Goal: Transaction & Acquisition: Purchase product/service

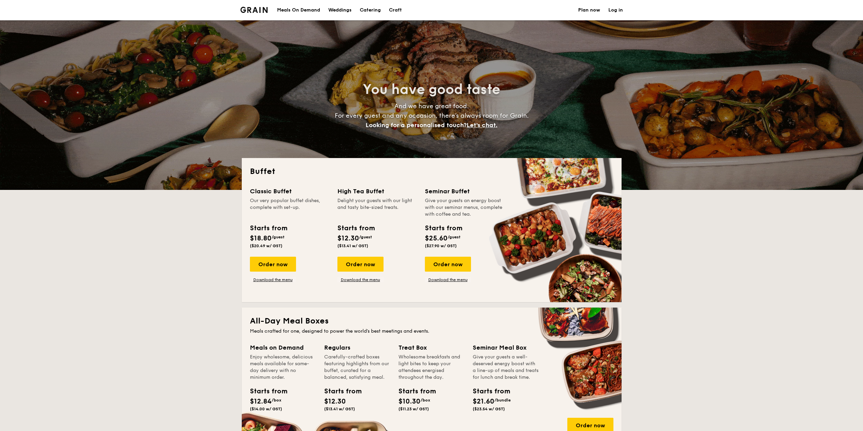
select select
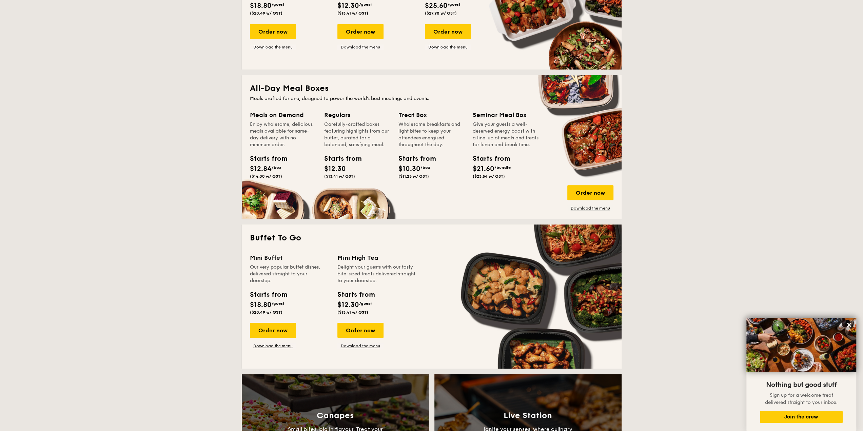
scroll to position [170, 0]
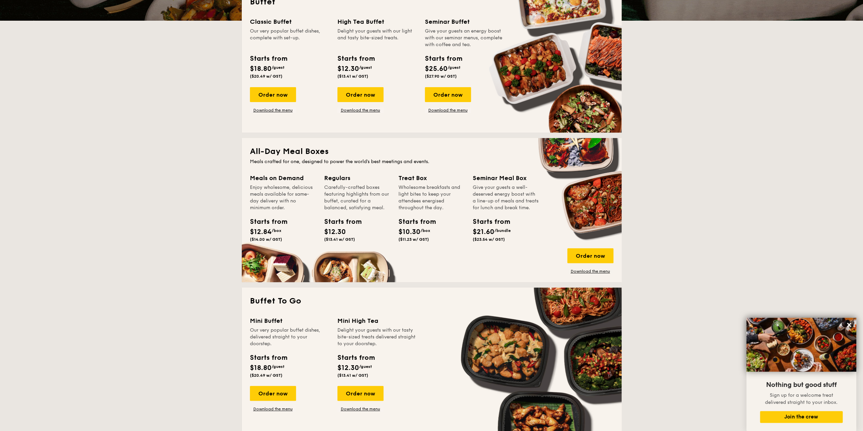
drag, startPoint x: 613, startPoint y: 150, endPoint x: 550, endPoint y: 150, distance: 62.7
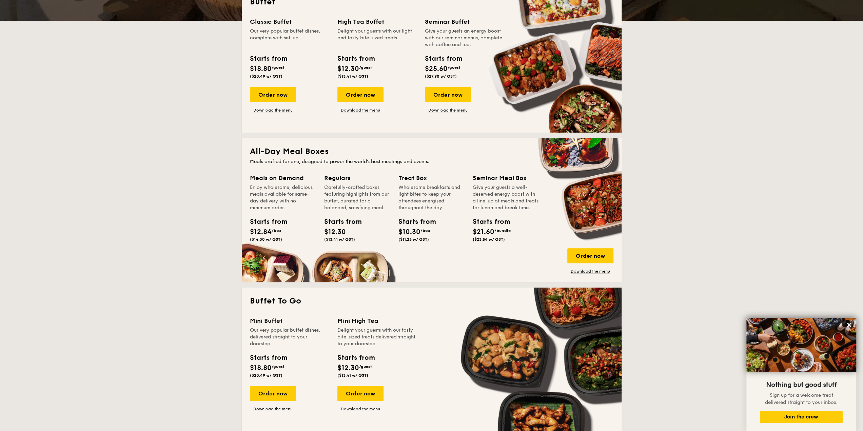
click at [550, 150] on h2 "All-Day Meal Boxes" at bounding box center [431, 151] width 363 height 11
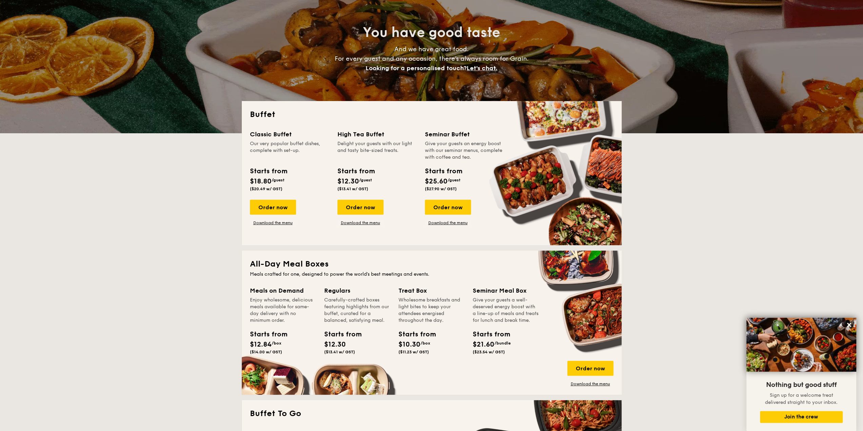
scroll to position [68, 0]
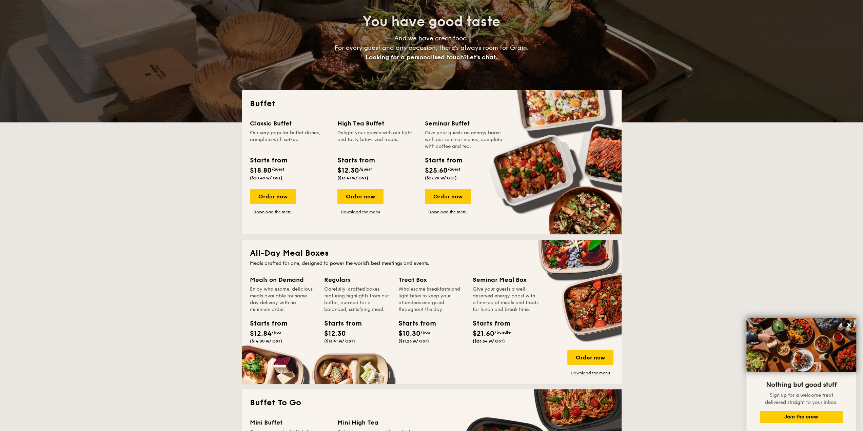
click at [312, 171] on div "Starts from $18.80 /guest ($20.49 w/ GST)" at bounding box center [289, 169] width 85 height 28
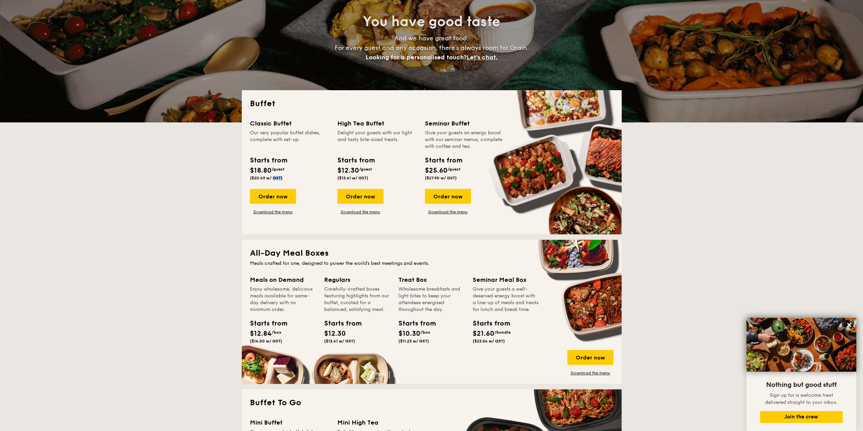
click at [312, 171] on div "Starts from $18.80 /guest ($20.49 w/ GST)" at bounding box center [289, 169] width 85 height 28
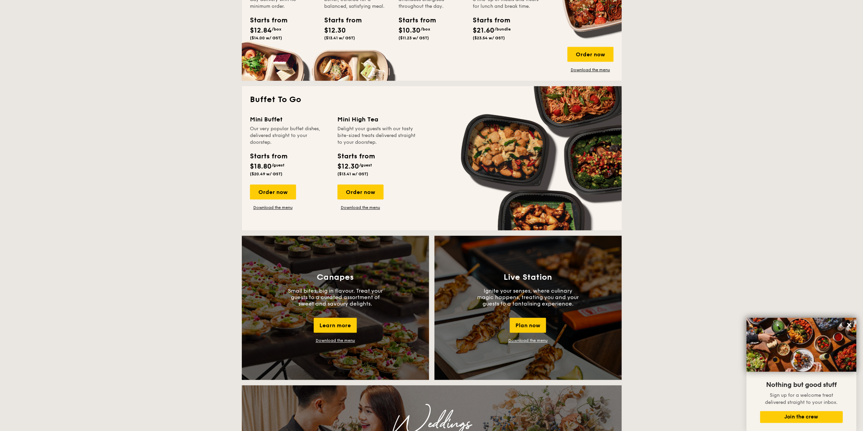
scroll to position [373, 0]
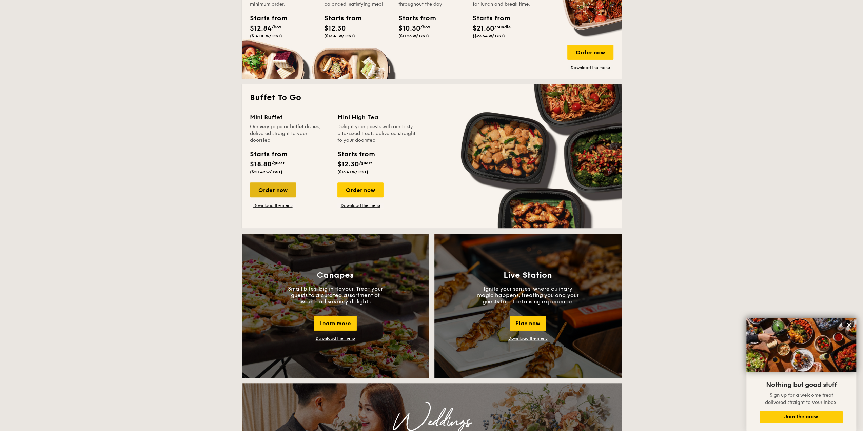
click at [276, 190] on div "Order now" at bounding box center [273, 189] width 46 height 15
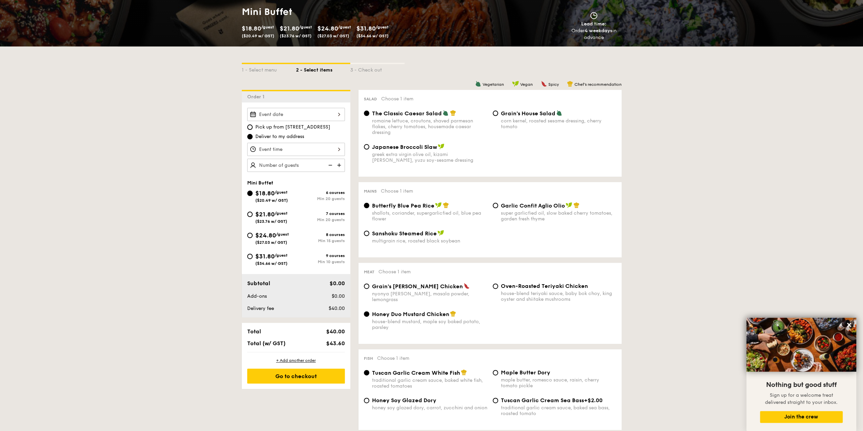
scroll to position [102, 0]
click at [279, 109] on div at bounding box center [296, 113] width 98 height 13
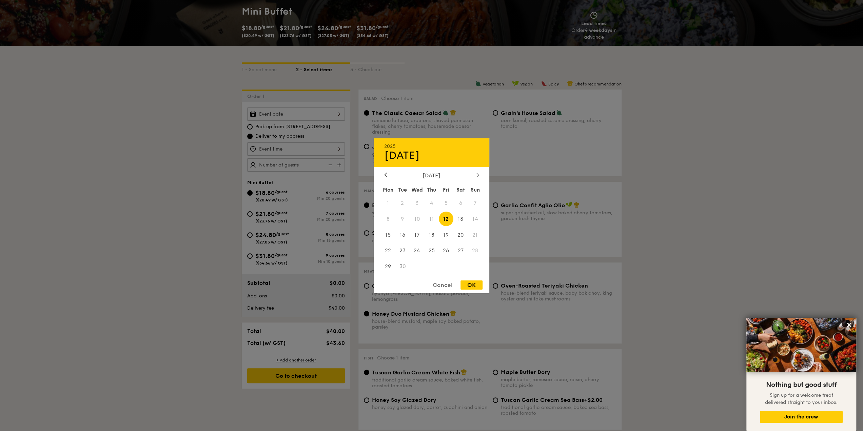
click at [476, 173] on icon at bounding box center [477, 175] width 3 height 4
click at [460, 201] on span "4" at bounding box center [460, 203] width 15 height 15
click at [470, 285] on div "OK" at bounding box center [471, 284] width 22 height 9
type input "[DATE]"
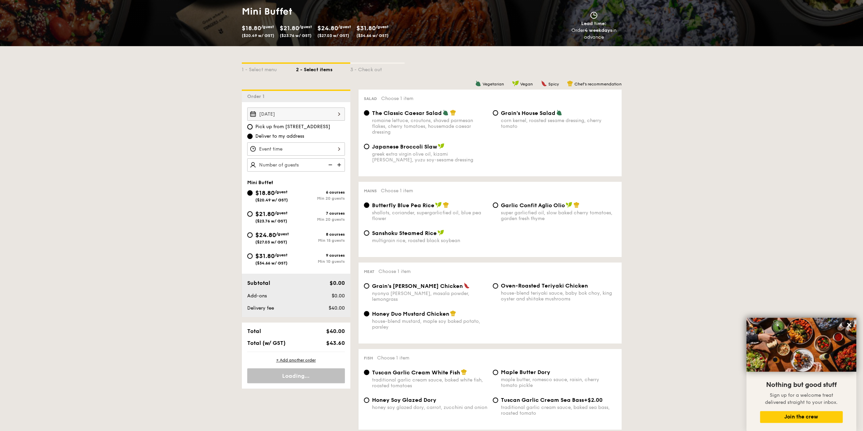
click at [286, 145] on div at bounding box center [296, 148] width 98 height 13
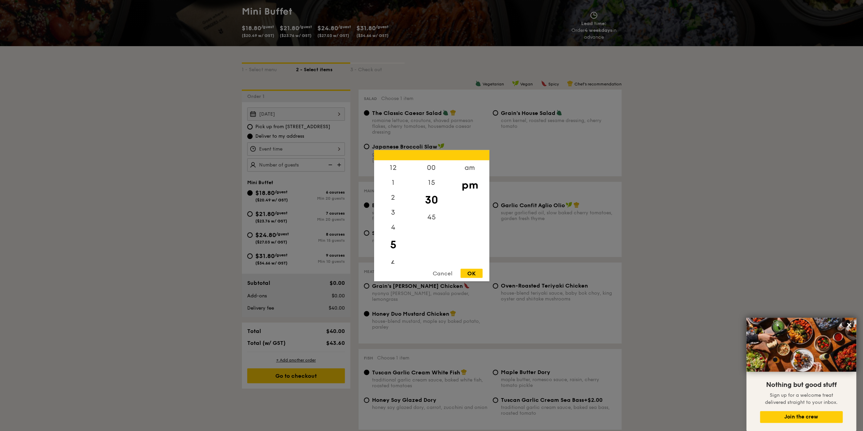
click at [399, 258] on div "6" at bounding box center [393, 264] width 38 height 20
click at [431, 167] on div "00" at bounding box center [431, 170] width 38 height 20
click at [474, 275] on div "OK" at bounding box center [471, 273] width 22 height 9
type input "6:00PM"
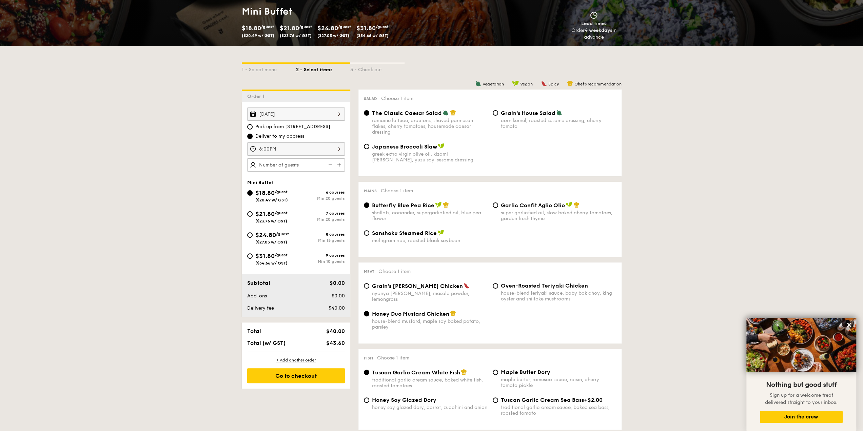
click at [339, 163] on img at bounding box center [340, 164] width 10 height 13
click at [329, 163] on img at bounding box center [329, 164] width 10 height 13
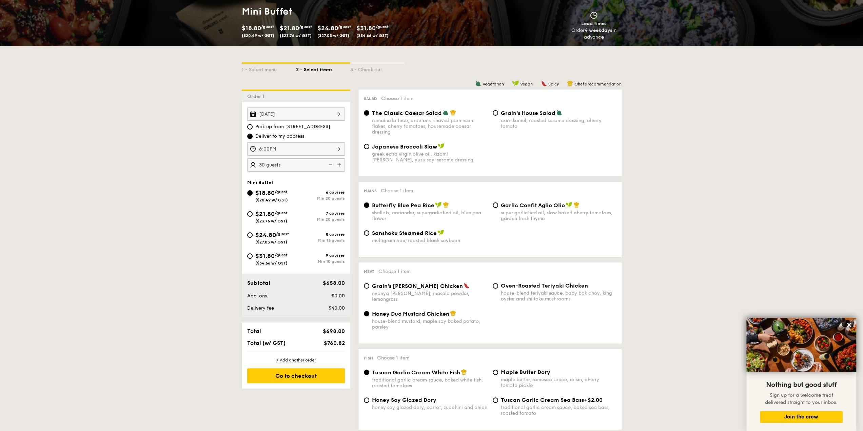
click at [329, 163] on img at bounding box center [329, 164] width 10 height 13
click at [329, 164] on img at bounding box center [329, 164] width 10 height 13
type input "20 guests"
click at [327, 166] on img at bounding box center [329, 164] width 10 height 13
click at [327, 164] on img at bounding box center [329, 164] width 10 height 13
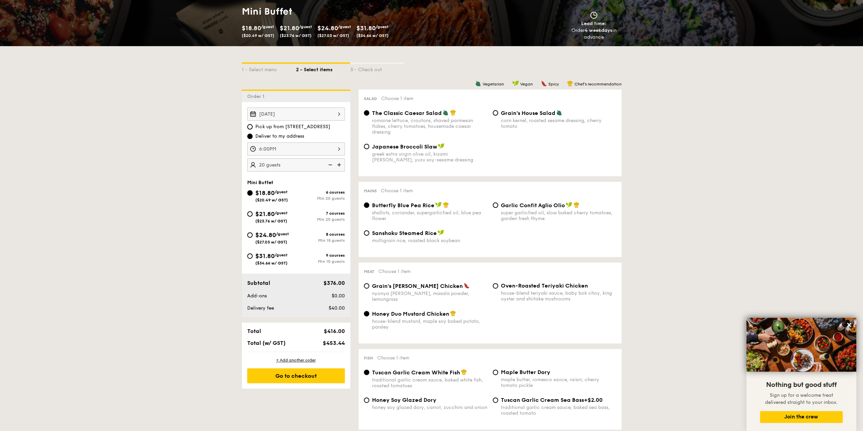
click at [329, 163] on img at bounding box center [329, 164] width 10 height 13
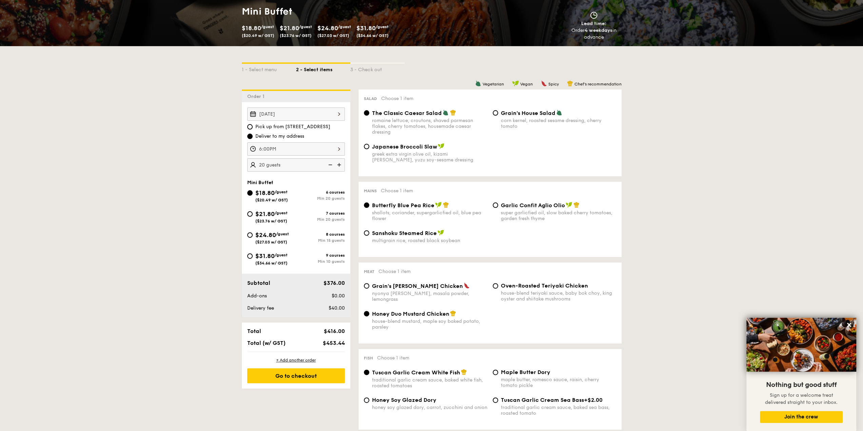
click at [300, 238] on div "Min 15 guests" at bounding box center [320, 240] width 49 height 5
click at [253, 238] on input "$24.80 /guest ($27.03 w/ GST) 8 courses Min 15 guests" at bounding box center [249, 234] width 5 height 5
radio input "true"
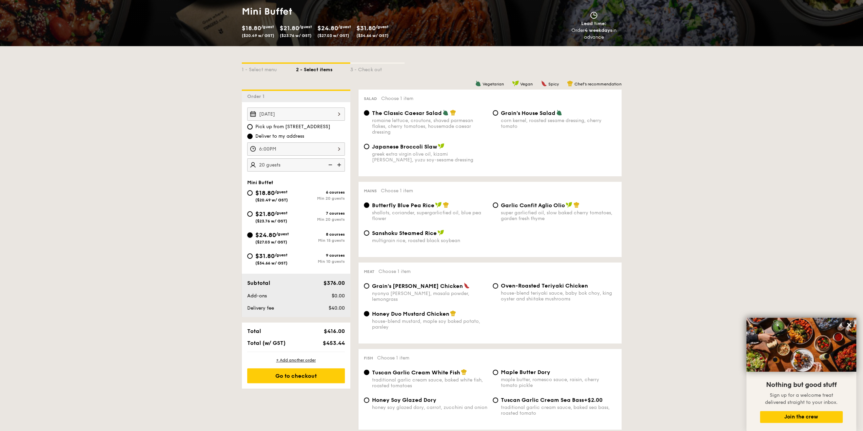
radio input "false"
radio input "true"
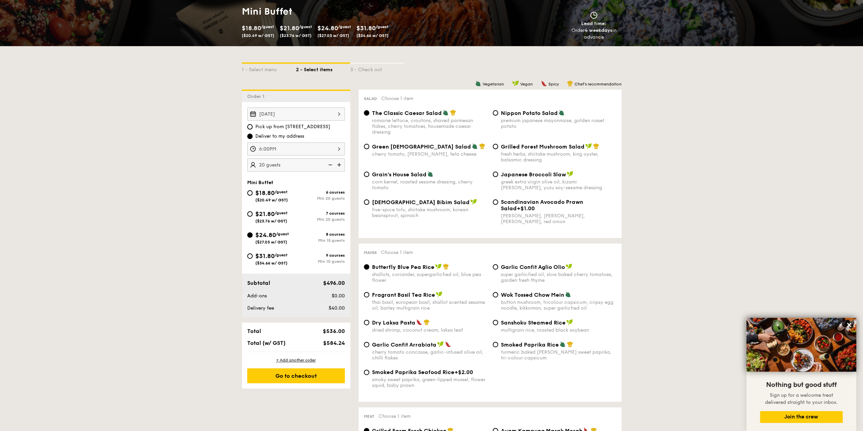
click at [331, 160] on img at bounding box center [329, 164] width 10 height 13
type input "15 guests"
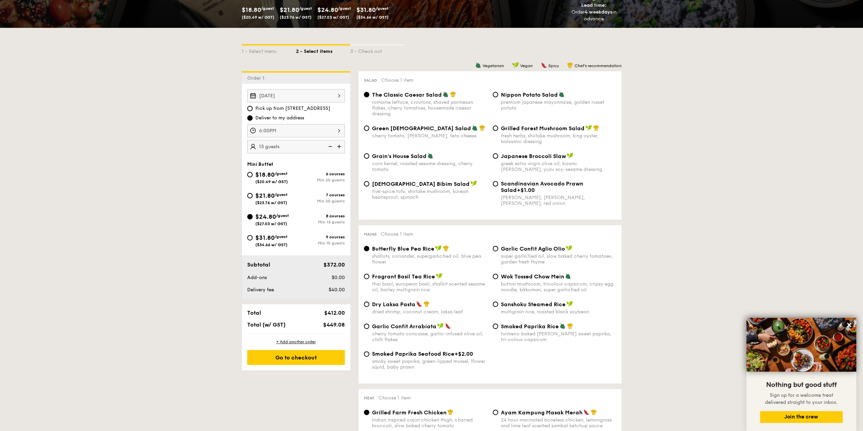
scroll to position [136, 0]
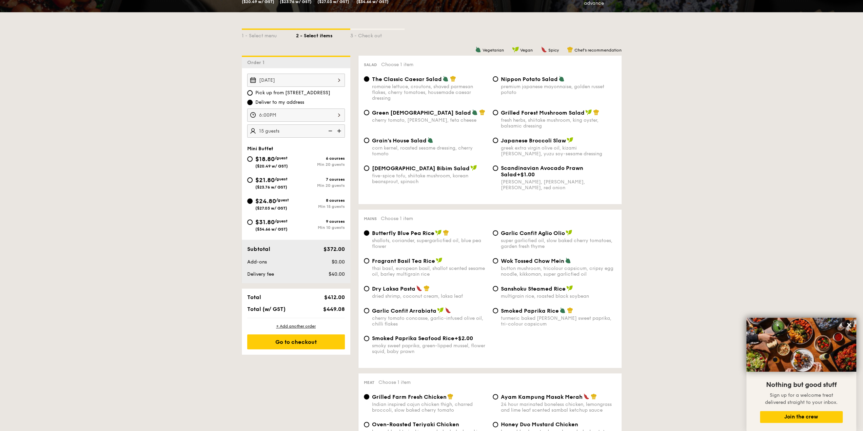
drag, startPoint x: 307, startPoint y: 306, endPoint x: 309, endPoint y: 313, distance: 6.8
click at [302, 314] on div "Total $412.00 Total (w/ GST) $449.08" at bounding box center [296, 303] width 108 height 29
click at [324, 311] on span "$449.08" at bounding box center [334, 309] width 22 height 6
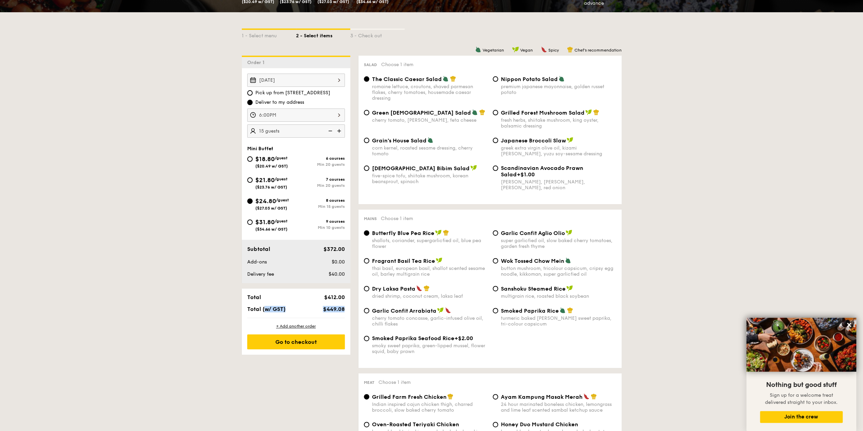
click at [331, 311] on span "$449.08" at bounding box center [334, 309] width 22 height 6
click at [338, 310] on span "$449.08" at bounding box center [334, 309] width 22 height 6
drag, startPoint x: 744, startPoint y: 247, endPoint x: 708, endPoint y: 241, distance: 37.5
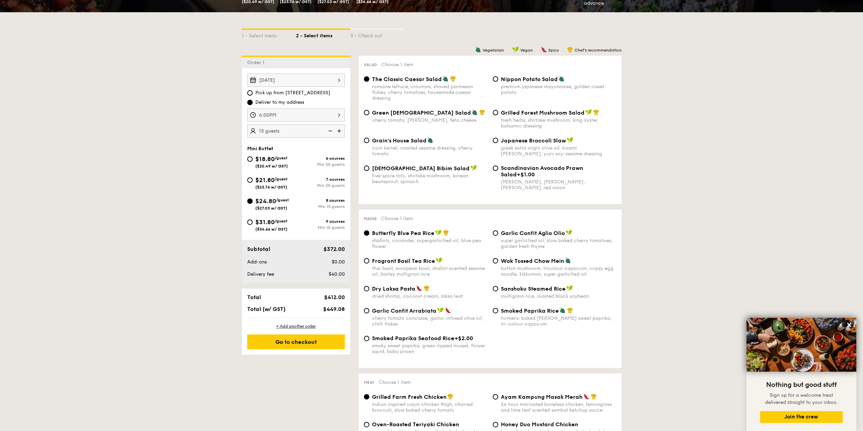
drag, startPoint x: 708, startPoint y: 241, endPoint x: 686, endPoint y: 255, distance: 26.1
drag, startPoint x: 686, startPoint y: 255, endPoint x: 671, endPoint y: 269, distance: 20.4
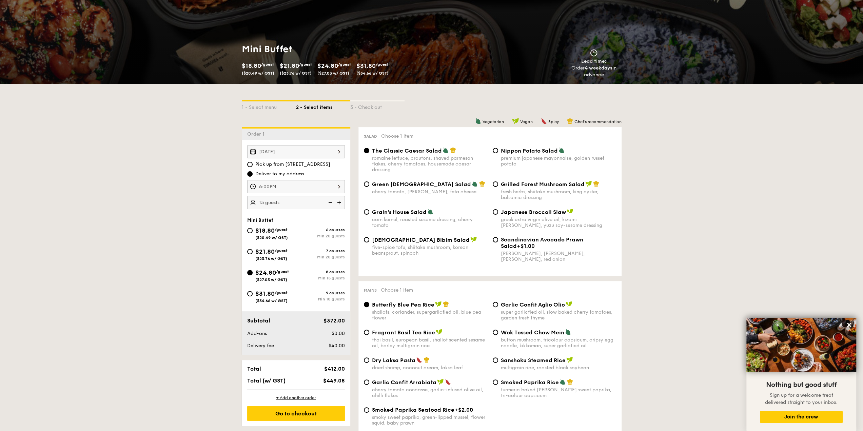
scroll to position [0, 0]
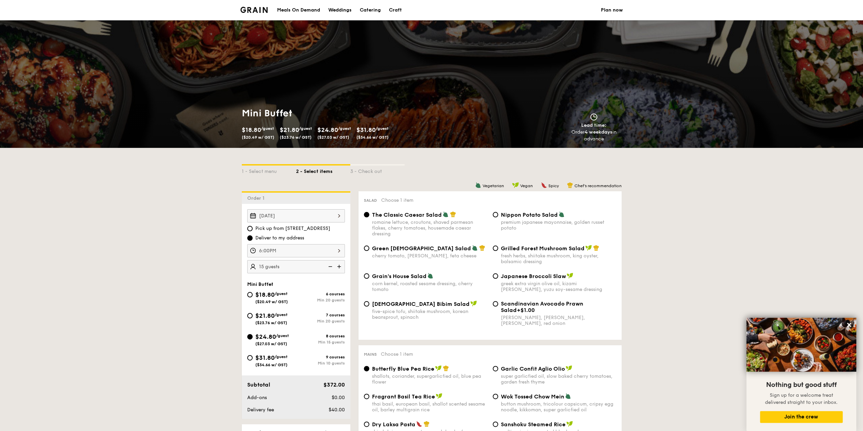
drag, startPoint x: 678, startPoint y: 239, endPoint x: 660, endPoint y: 241, distance: 18.1
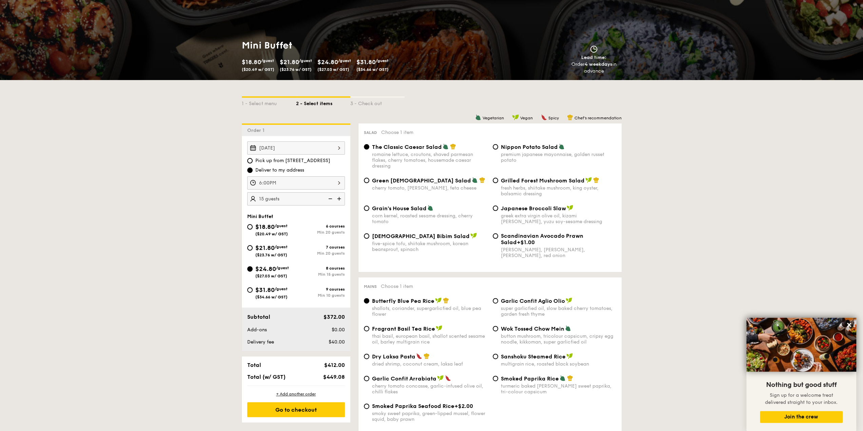
click at [577, 210] on div "Japanese Broccoli Slaw" at bounding box center [558, 208] width 115 height 7
click at [498, 210] on input "Japanese Broccoli Slaw greek extra virgin olive oil, kizami [PERSON_NAME], yuzu…" at bounding box center [495, 207] width 5 height 5
radio input "true"
drag, startPoint x: 249, startPoint y: 343, endPoint x: 213, endPoint y: 354, distance: 38.0
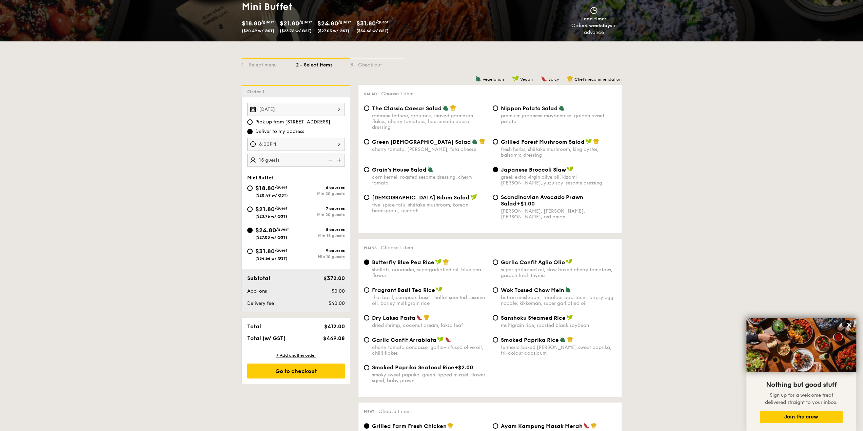
scroll to position [170, 0]
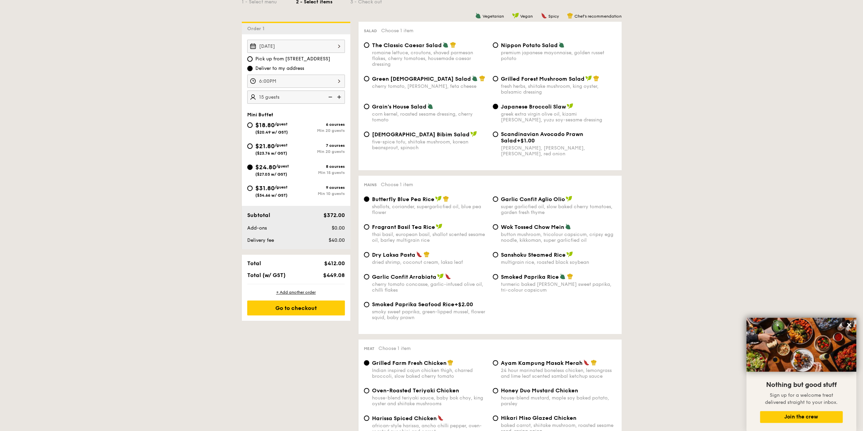
drag, startPoint x: 288, startPoint y: 389, endPoint x: 237, endPoint y: 390, distance: 51.5
click at [547, 232] on div "Wok Tossed Chow Mein button mushroom, tricolour capsicum, cripsy egg noodle, ki…" at bounding box center [558, 233] width 115 height 20
click at [498, 230] on input "Wok Tossed Chow Mein button mushroom, tricolour capsicum, cripsy egg noodle, ki…" at bounding box center [495, 226] width 5 height 5
radio input "true"
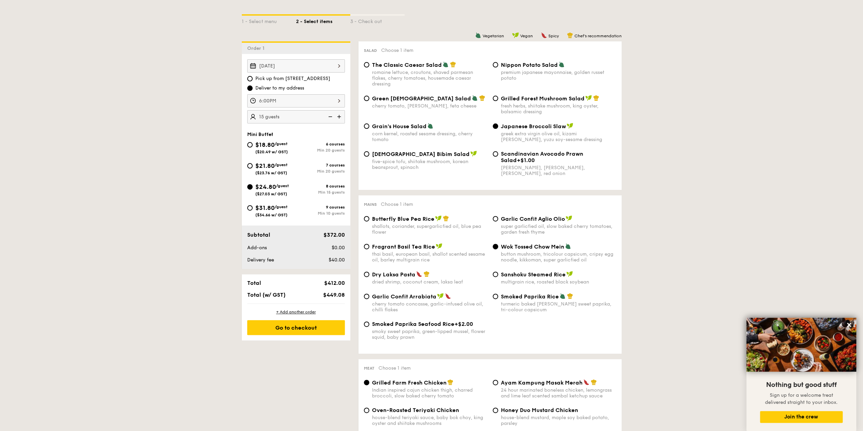
scroll to position [102, 0]
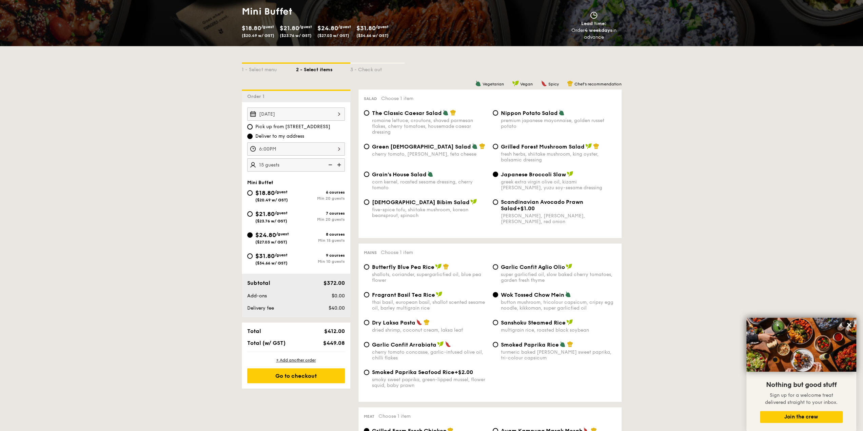
drag, startPoint x: 735, startPoint y: 240, endPoint x: 735, endPoint y: 171, distance: 69.2
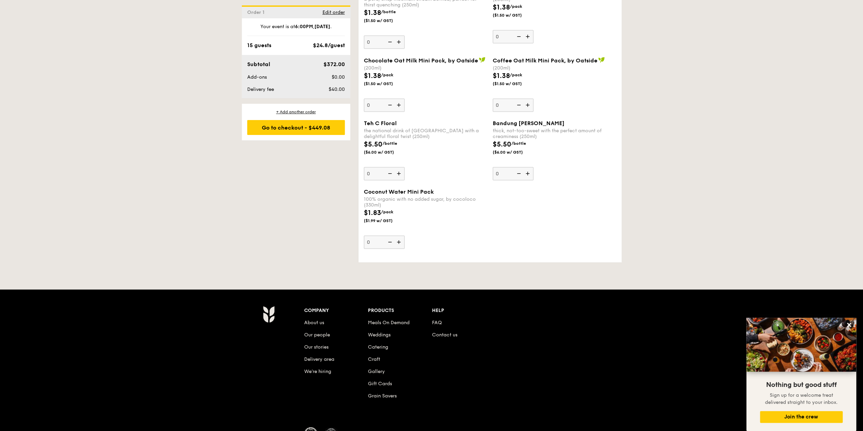
scroll to position [1953, 0]
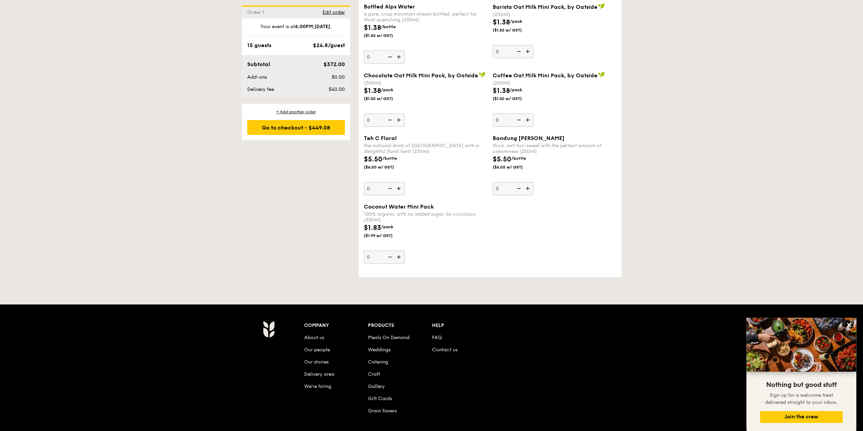
drag, startPoint x: 529, startPoint y: 286, endPoint x: 502, endPoint y: 285, distance: 27.1
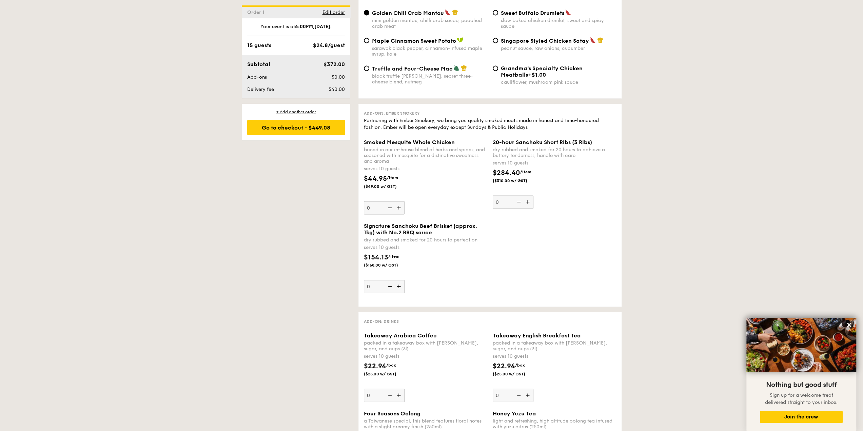
scroll to position [1275, 0]
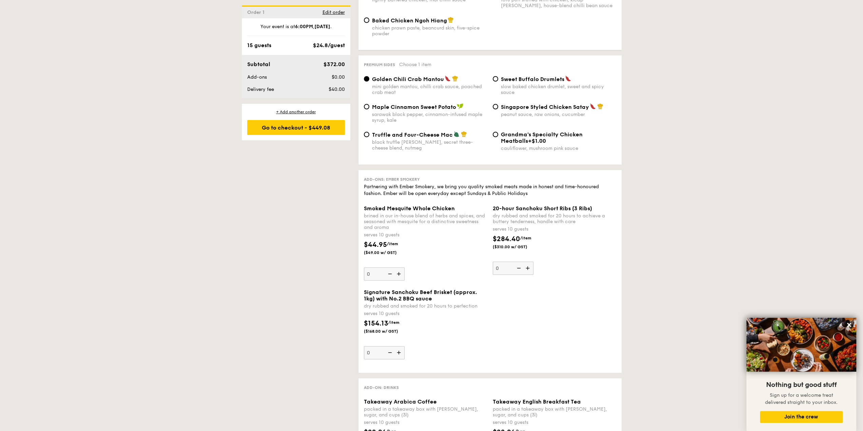
drag, startPoint x: 550, startPoint y: 367, endPoint x: 517, endPoint y: 341, distance: 41.8
click at [517, 341] on div "Signature Sanchoku Beef Brisket (approx. 1kg) with No.2 BBQ sauce dry rubbed an…" at bounding box center [490, 328] width 258 height 79
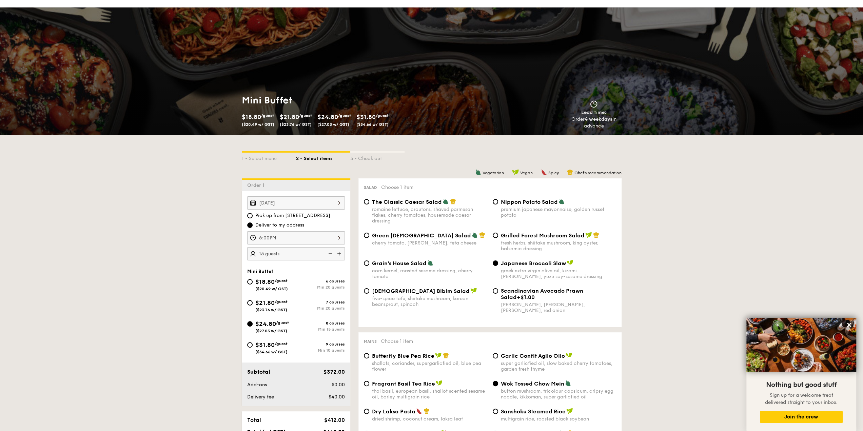
scroll to position [0, 0]
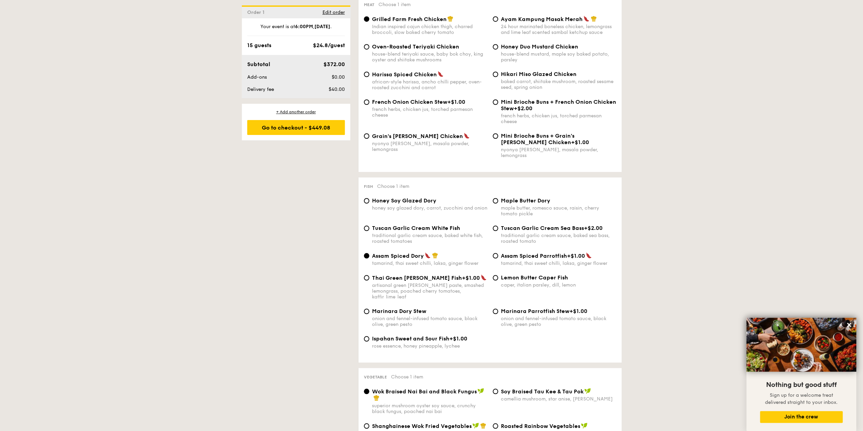
scroll to position [576, 0]
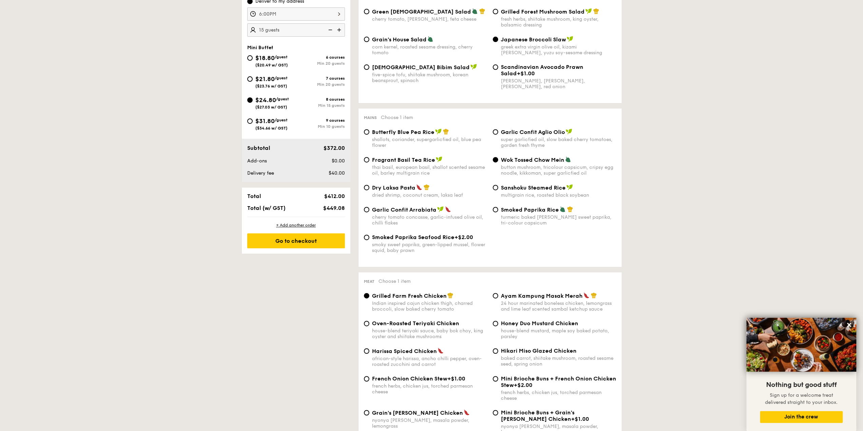
scroll to position [237, 0]
click at [532, 353] on span "Hikari Miso Glazed Chicken" at bounding box center [539, 350] width 76 height 6
click at [498, 353] on input "Hikari Miso Glazed Chicken baked carrot, shiitake mushroom, roasted sesame seed…" at bounding box center [495, 349] width 5 height 5
radio input "true"
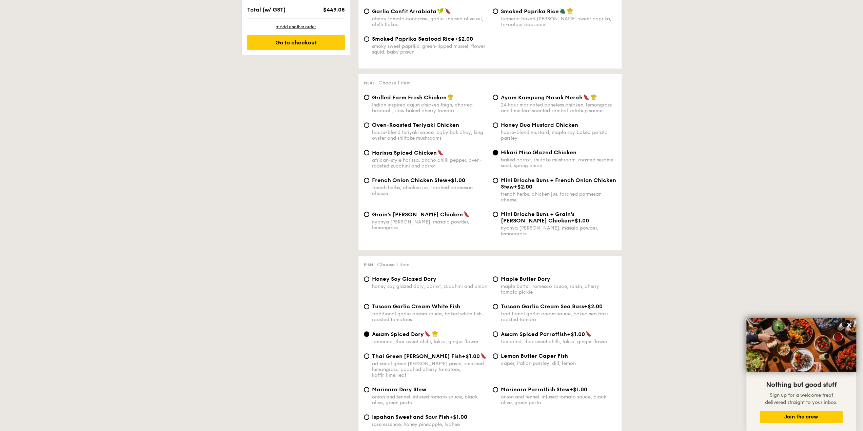
scroll to position [475, 0]
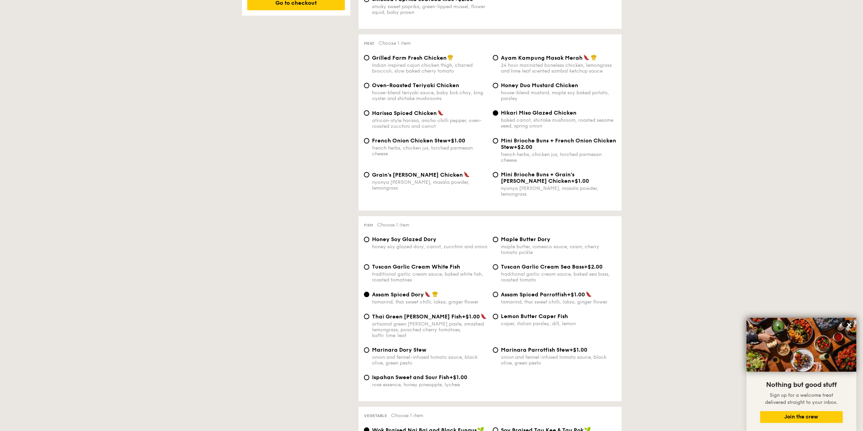
click at [388, 244] on div "honey soy glazed dory, carrot, zucchini and onion" at bounding box center [429, 247] width 115 height 6
click at [369, 242] on input "Honey Soy Glazed Dory honey soy glazed dory, carrot, zucchini and onion" at bounding box center [366, 239] width 5 height 5
radio input "true"
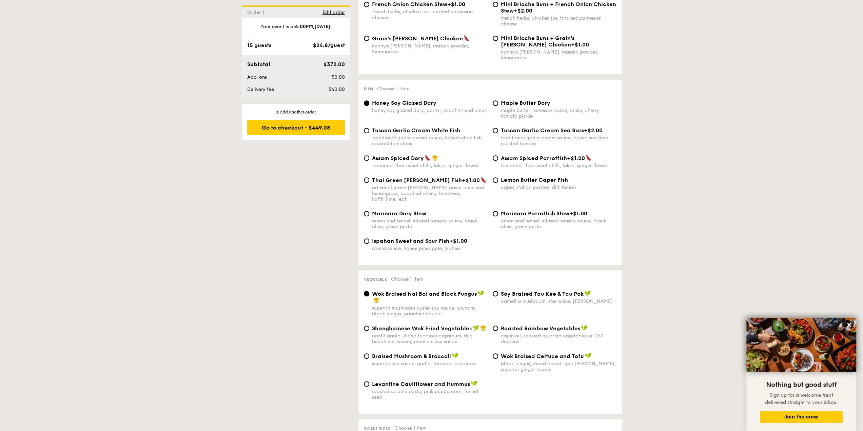
scroll to position [644, 0]
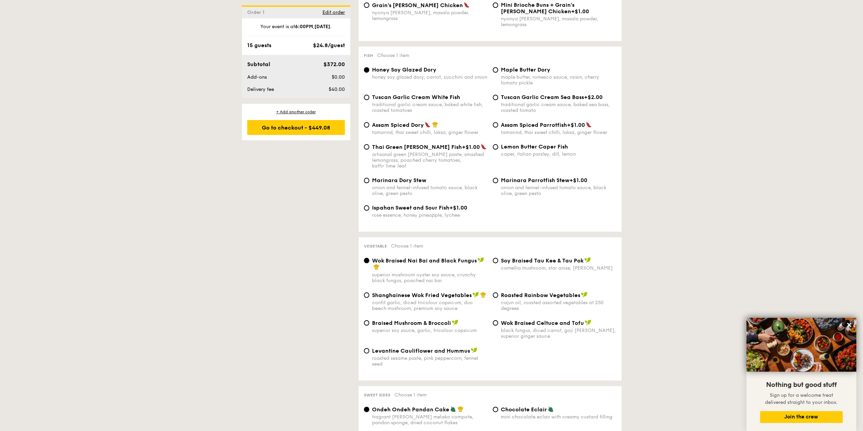
click at [533, 257] on span "⁠Soy Braised Tau Kee & Tau Pok" at bounding box center [542, 260] width 83 height 6
click at [498, 258] on input "⁠Soy Braised Tau Kee & Tau Pok camellia mushroom, star anise, goji [PERSON_NAME]" at bounding box center [495, 260] width 5 height 5
radio input "true"
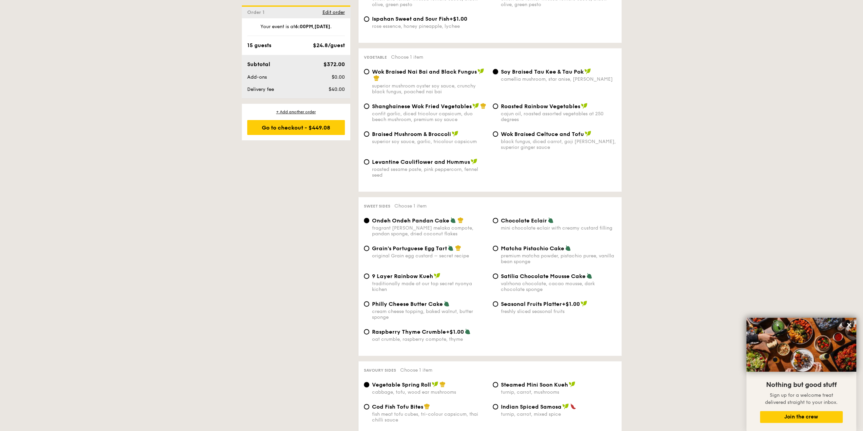
scroll to position [848, 0]
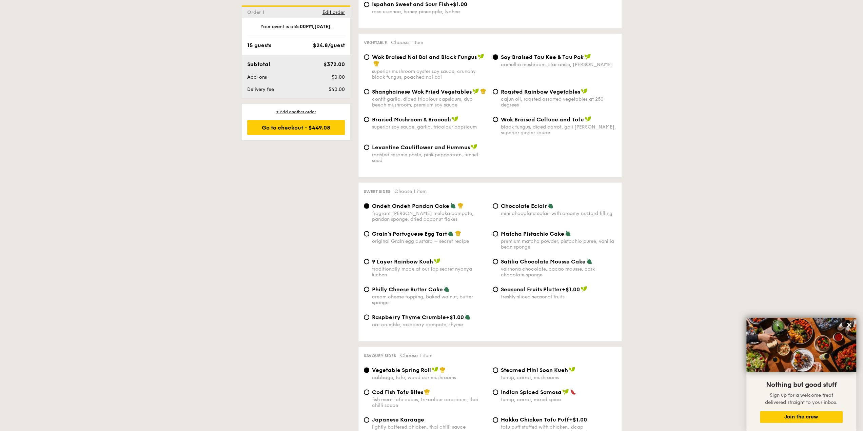
click at [418, 231] on span "Grain's Portuguese Egg Tart" at bounding box center [409, 234] width 75 height 6
click at [369, 231] on input "Grain's Portuguese Egg Tart original Grain egg custard – secret recipe" at bounding box center [366, 233] width 5 height 5
radio input "true"
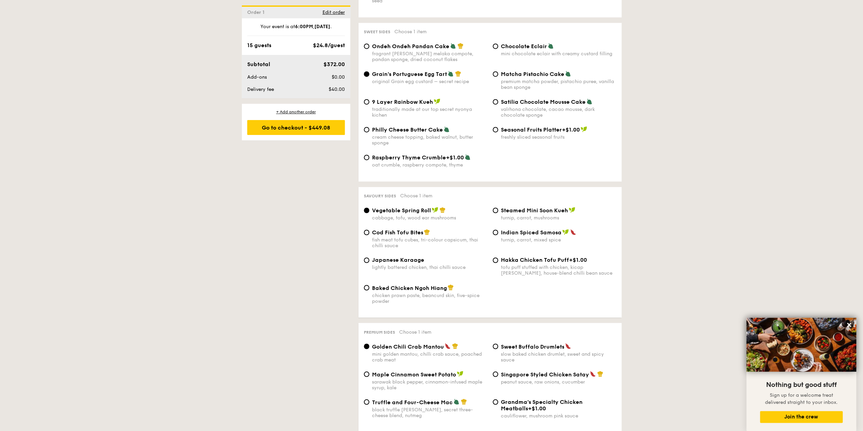
scroll to position [1017, 0]
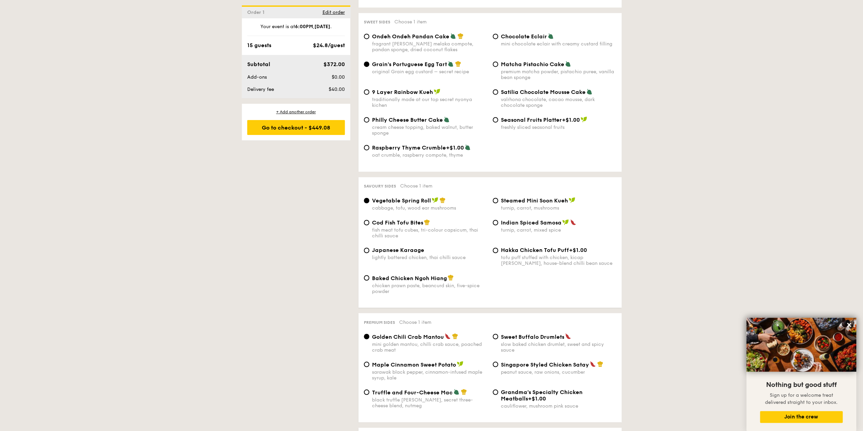
click at [437, 276] on span "Baked Chicken Ngoh Hiang" at bounding box center [409, 278] width 75 height 6
click at [369, 276] on input "Baked Chicken Ngoh Hiang chicken prawn paste, beancurd skin, five-spice powder" at bounding box center [366, 277] width 5 height 5
radio input "true"
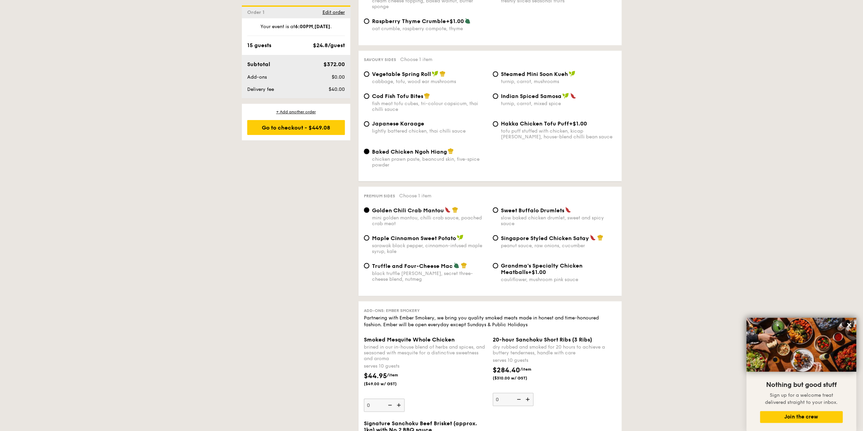
scroll to position [1153, 0]
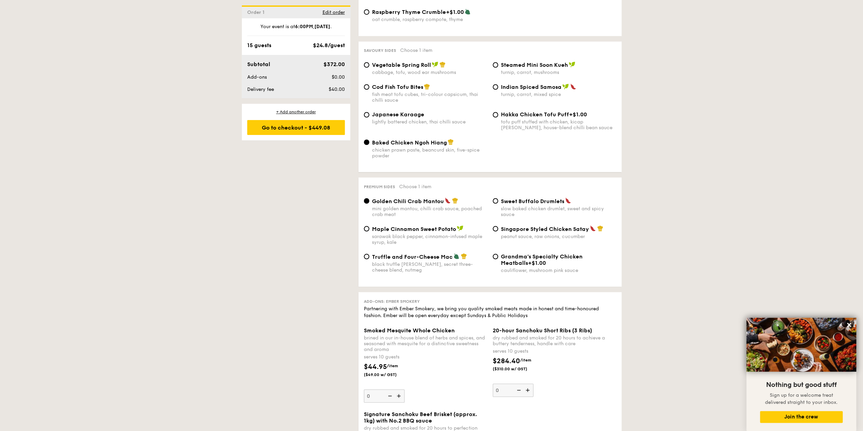
click at [440, 263] on div "black truffle [PERSON_NAME], secret three-cheese blend, nutmeg" at bounding box center [429, 267] width 115 height 12
click at [369, 259] on input "Truffle and Four-Cheese Mac black truffle [PERSON_NAME], secret three-cheese bl…" at bounding box center [366, 256] width 5 height 5
radio input "true"
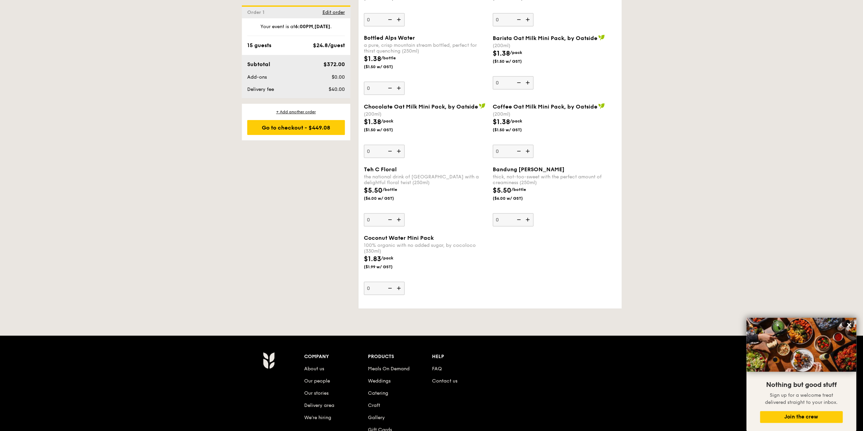
scroll to position [1919, 0]
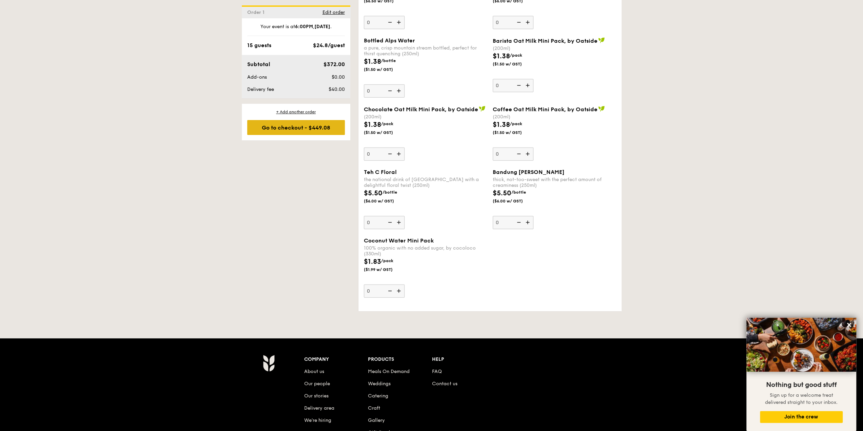
click at [303, 125] on div "Go to checkout - $449.08" at bounding box center [296, 127] width 98 height 15
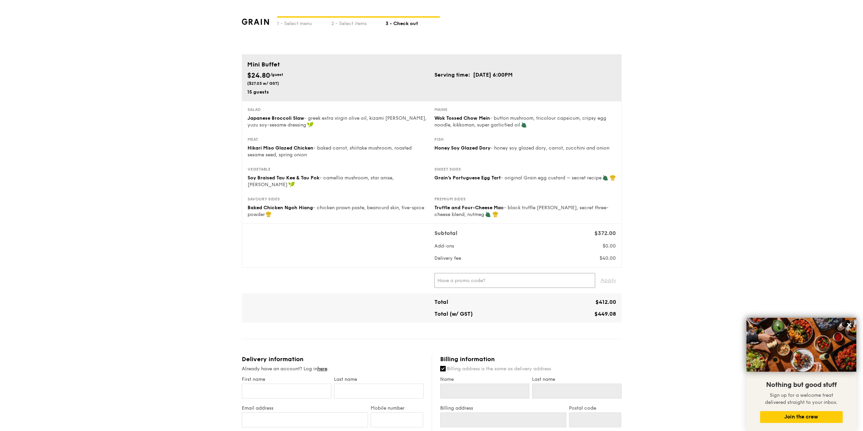
click at [572, 277] on input "text" at bounding box center [514, 280] width 161 height 15
paste input "TRUEXGRAIN"
type input "TRUEXGRAIN"
click at [615, 274] on span "Apply" at bounding box center [608, 280] width 16 height 15
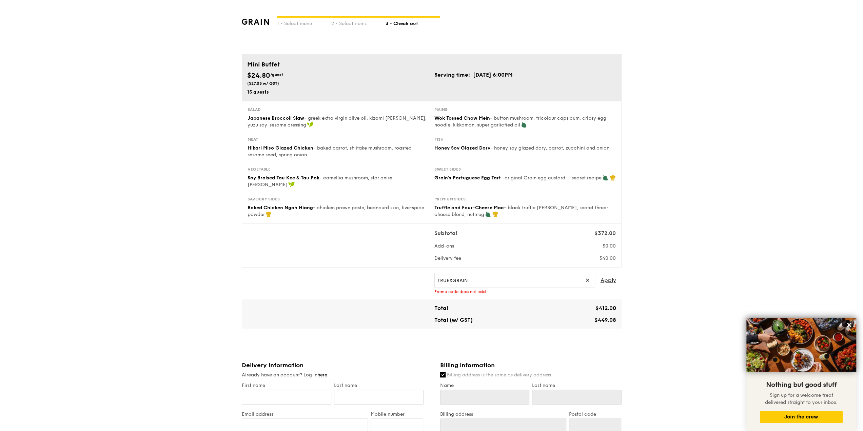
click at [681, 267] on div "1 - Select menu 2 - Select items 3 - Check out Mini Buffet $24.80 /guest ($27.0…" at bounding box center [431, 360] width 863 height 721
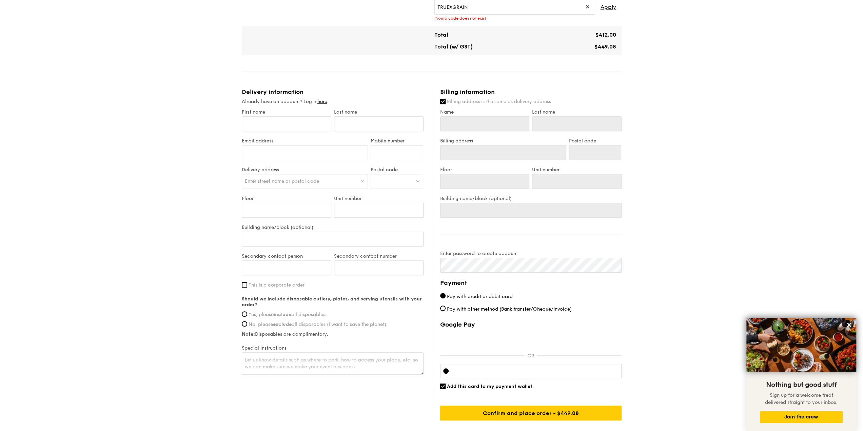
scroll to position [237, 0]
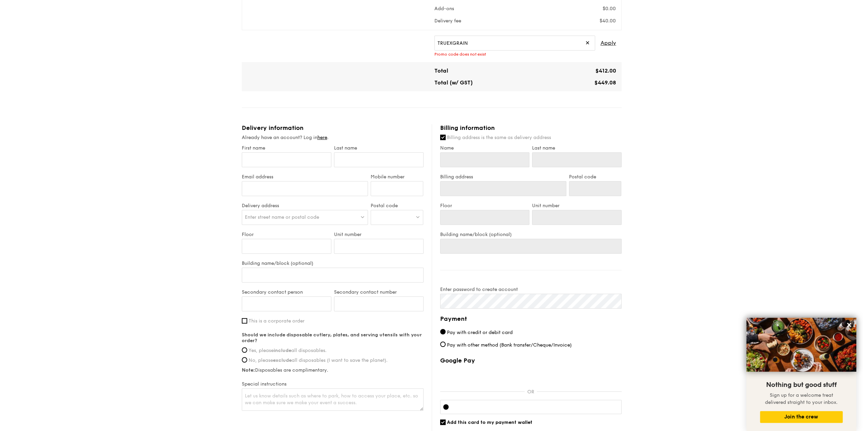
click at [316, 145] on label "First name" at bounding box center [287, 148] width 90 height 6
click at [316, 152] on input "First name" at bounding box center [287, 159] width 90 height 15
click at [301, 152] on input "First name" at bounding box center [287, 159] width 90 height 15
type input "C"
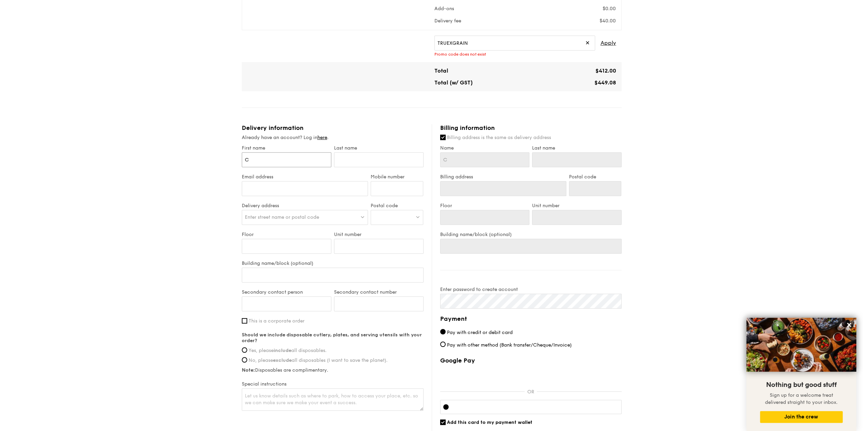
type input "Ca"
type input "Car"
type input "Carm"
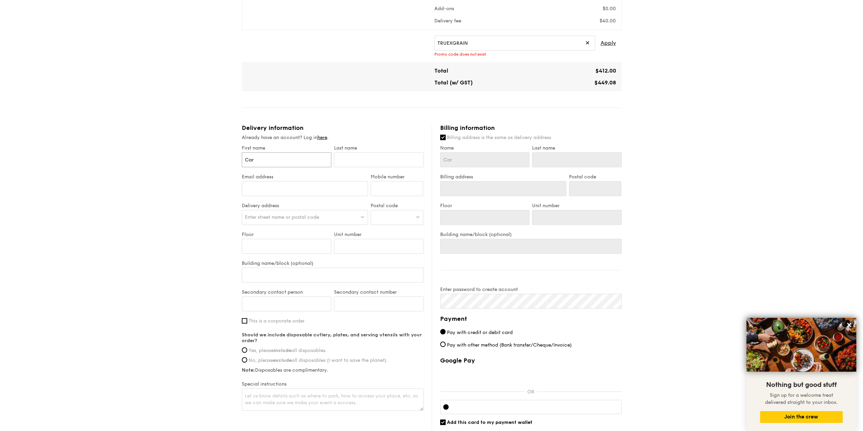
type input "Carm"
type input "Carme"
type input "[PERSON_NAME]"
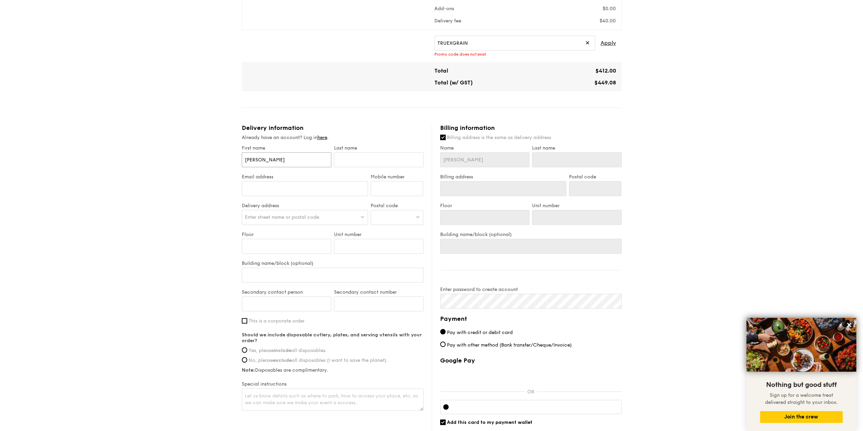
type input "[PERSON_NAME]"
type input "C"
type input "Ch"
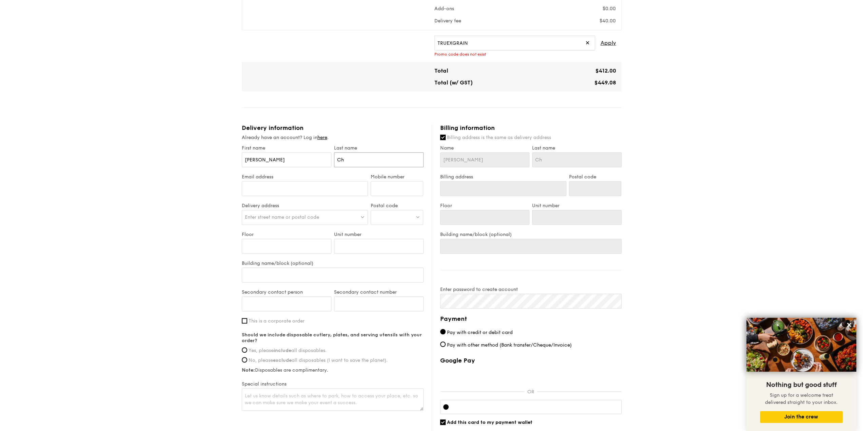
type input "Cho"
type input "Chon"
type input "[PERSON_NAME]"
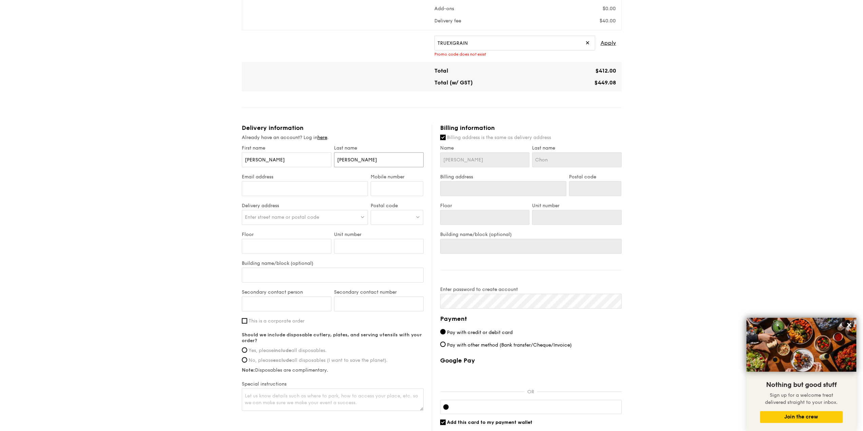
type input "[PERSON_NAME]"
type input "[EMAIL_ADDRESS][DOMAIN_NAME]"
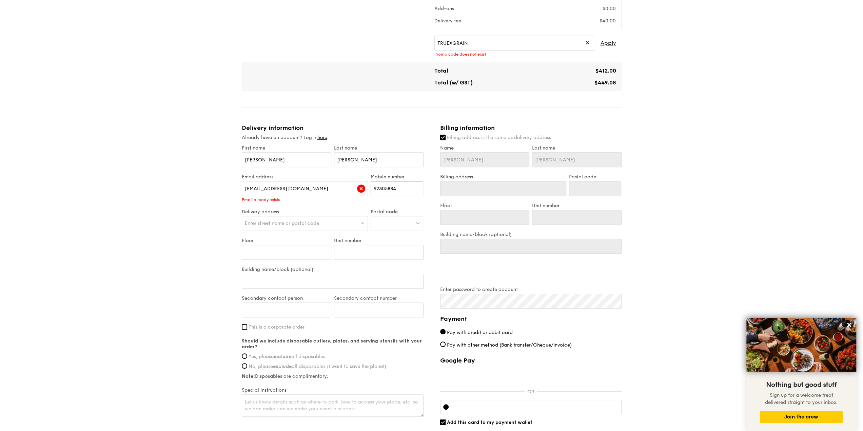
type input "92305884"
click at [359, 216] on div "Enter street name or postal code" at bounding box center [305, 223] width 126 height 15
type input "552506"
click at [311, 234] on div "[STREET_ADDRESS]" at bounding box center [290, 237] width 90 height 7
type input "[STREET_ADDRESS]"
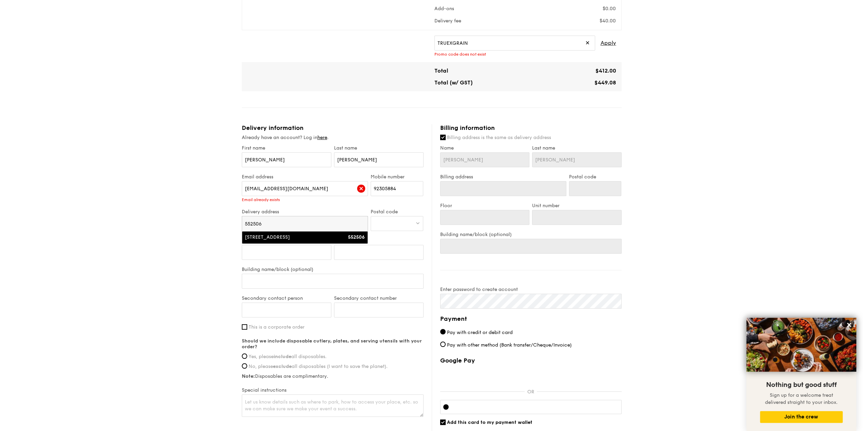
type input "552506"
click at [296, 245] on input "Floor" at bounding box center [287, 252] width 90 height 15
type input "0"
type input "06"
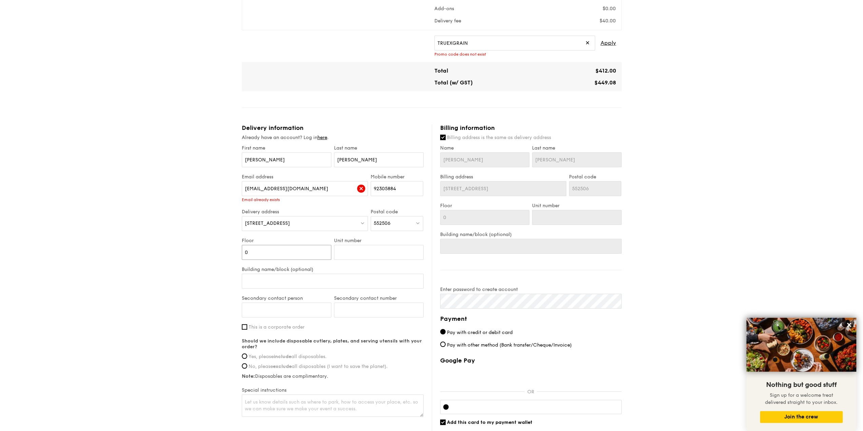
type input "06"
type input "06-"
type input "06-4"
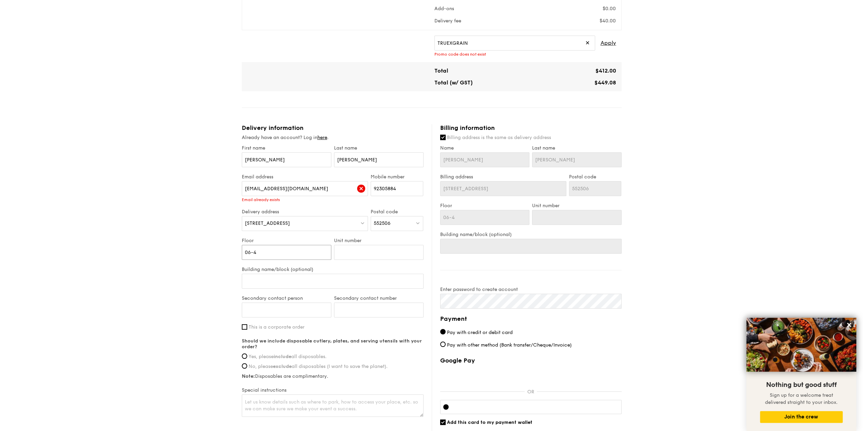
type input "06-43"
type input "06-434"
type input "06-43"
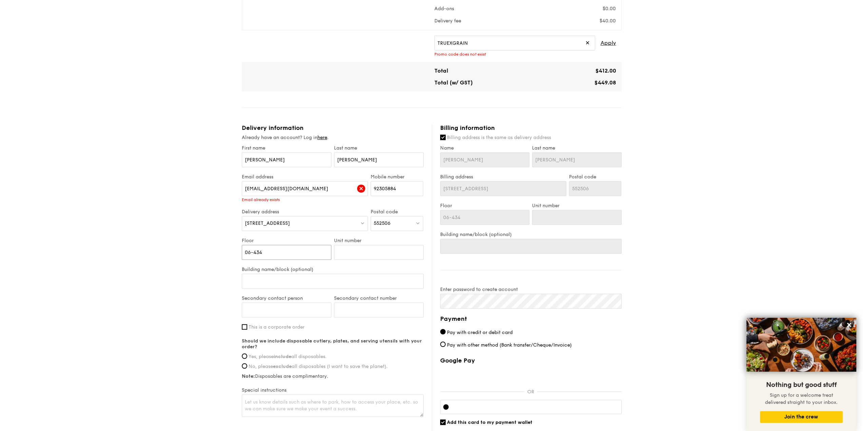
type input "06-43"
type input "06-4"
type input "06-"
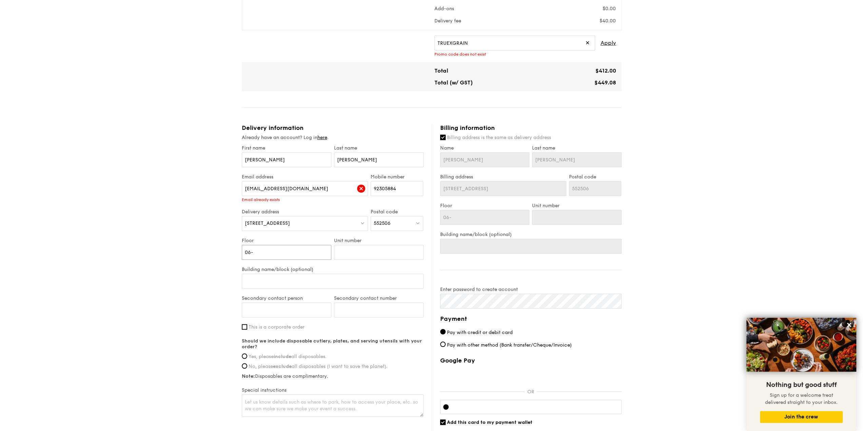
type input "06"
type input "4"
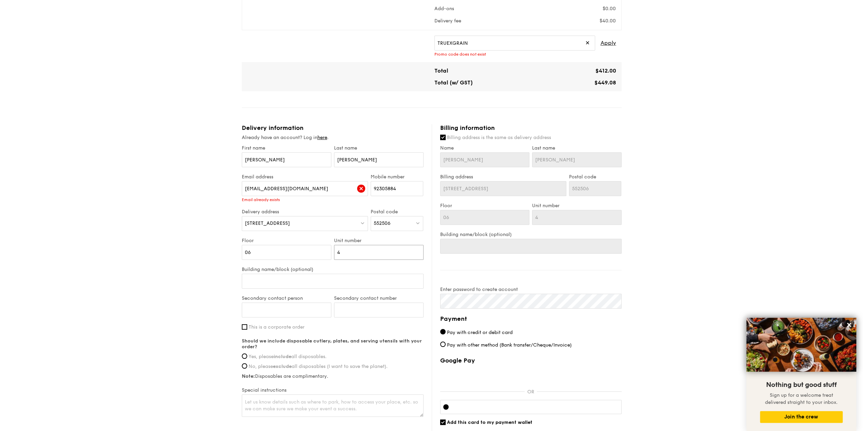
type input "43"
type input "434"
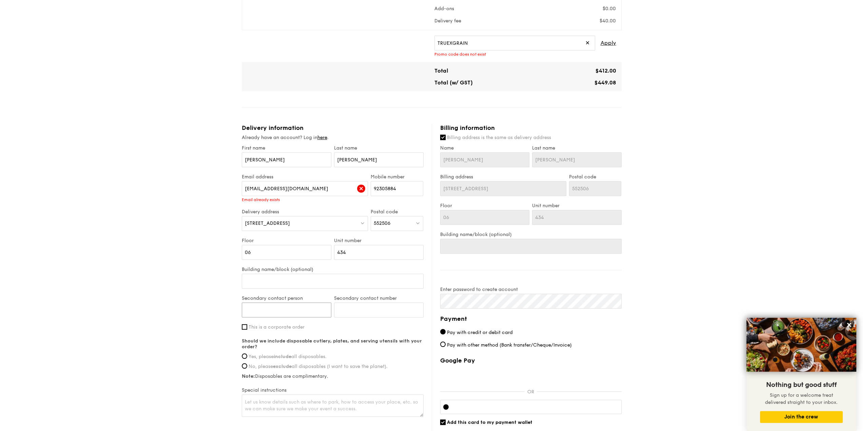
click at [310, 302] on input "Secondary contact person" at bounding box center [287, 309] width 90 height 15
type input "[PERSON_NAME]"
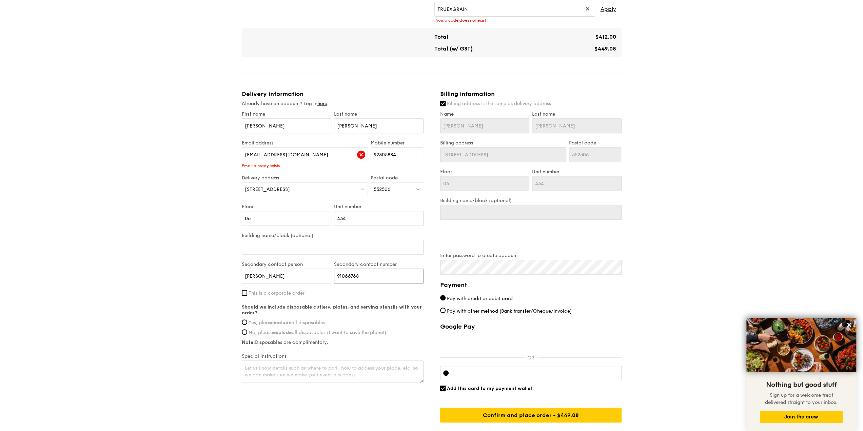
type input "91066768"
click at [288, 320] on strong "include" at bounding box center [283, 323] width 18 height 6
click at [247, 319] on input "Yes, please include all disposables." at bounding box center [244, 321] width 5 height 5
radio input "true"
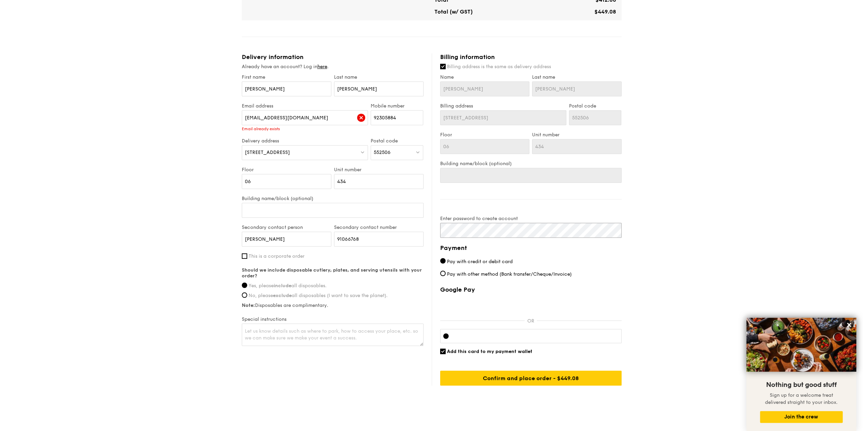
scroll to position [309, 0]
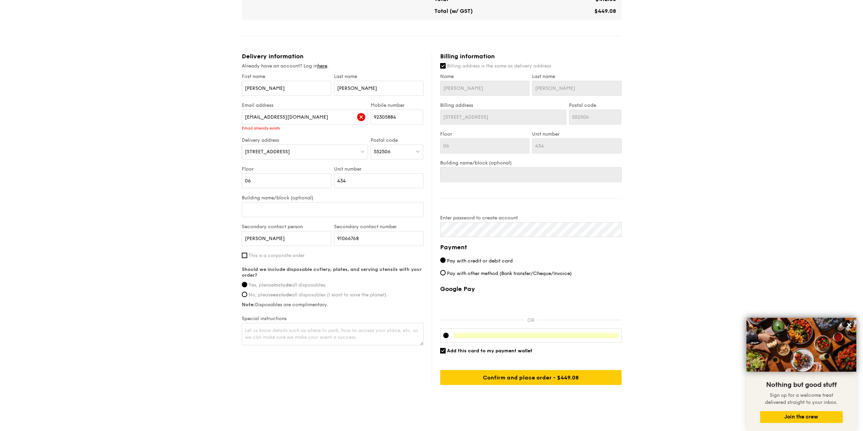
click at [473, 348] on span "Add this card to my payment wallet" at bounding box center [489, 351] width 85 height 6
click at [445, 348] on input "Add this card to my payment wallet" at bounding box center [442, 350] width 5 height 5
checkbox input "false"
click at [553, 373] on input "Confirm and place order - $449.08" at bounding box center [530, 377] width 181 height 15
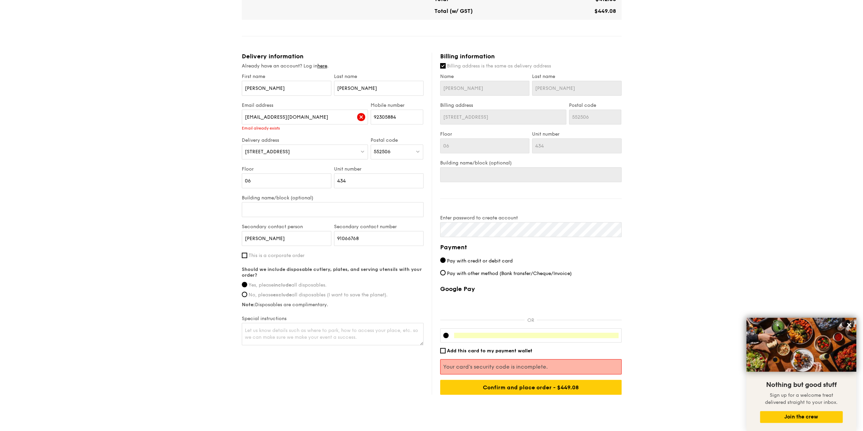
click at [510, 363] on p "Your card’s security code is incomplete." at bounding box center [530, 366] width 175 height 6
click at [597, 382] on input "Confirm and place order - $449.08" at bounding box center [530, 387] width 181 height 15
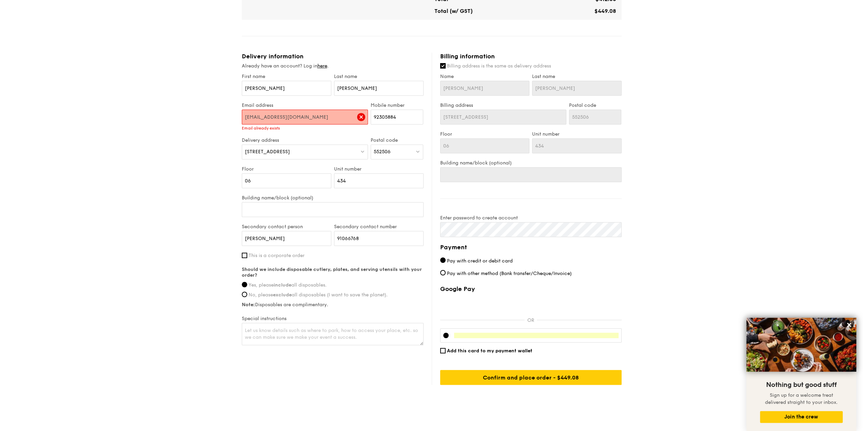
click at [293, 110] on input "[EMAIL_ADDRESS][DOMAIN_NAME]" at bounding box center [305, 117] width 126 height 15
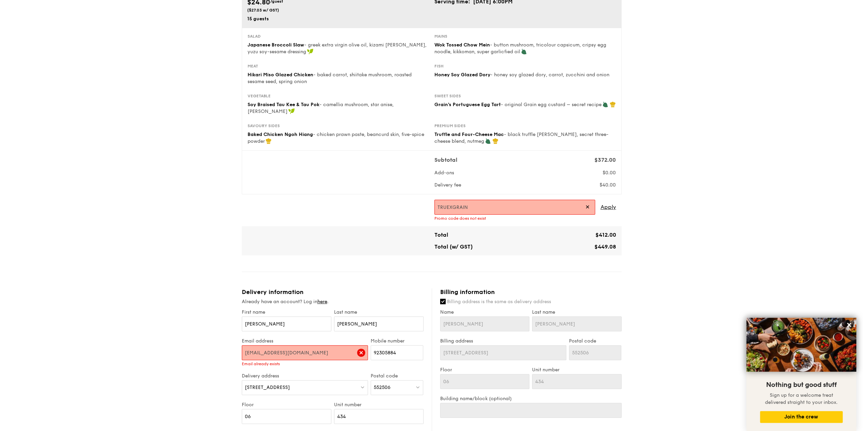
scroll to position [72, 0]
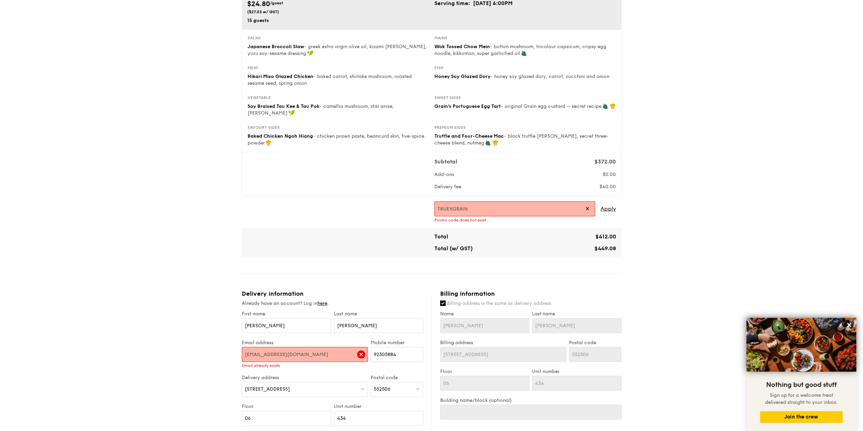
click at [590, 203] on input "TRUEXGRAIN" at bounding box center [514, 208] width 161 height 15
click at [586, 201] on span "✕" at bounding box center [587, 208] width 4 height 15
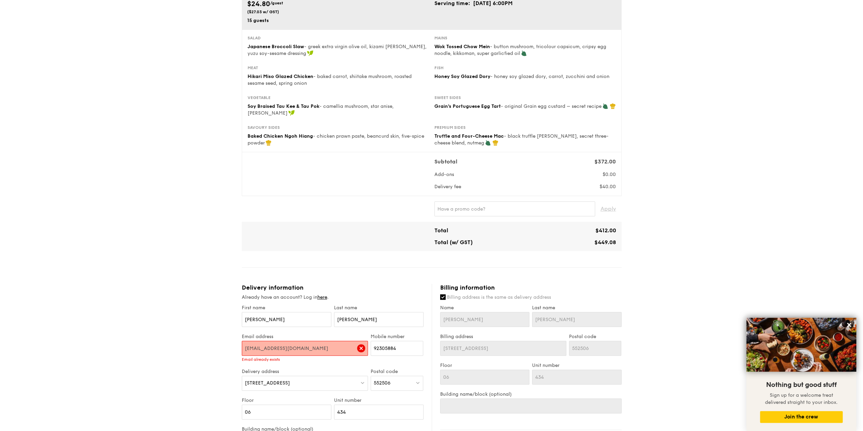
click at [331, 343] on input "[EMAIL_ADDRESS][DOMAIN_NAME]" at bounding box center [305, 348] width 126 height 15
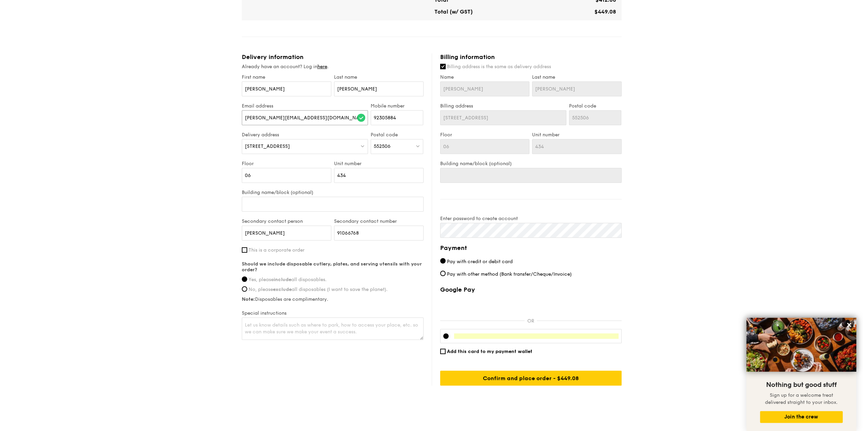
scroll to position [302, 0]
type input "[PERSON_NAME][EMAIL_ADDRESS][DOMAIN_NAME]"
click at [441, 331] on div at bounding box center [530, 336] width 181 height 14
click at [548, 373] on input "Confirm and place order - $449.08" at bounding box center [530, 377] width 181 height 15
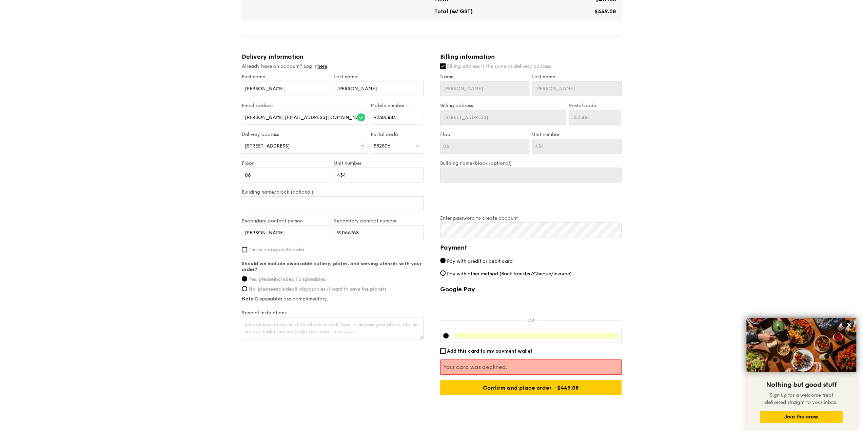
click at [492, 364] on p "Your card was declined." at bounding box center [530, 367] width 175 height 6
click at [556, 331] on div at bounding box center [530, 336] width 181 height 14
click at [606, 380] on input "Confirm and place order - $449.08" at bounding box center [530, 387] width 181 height 15
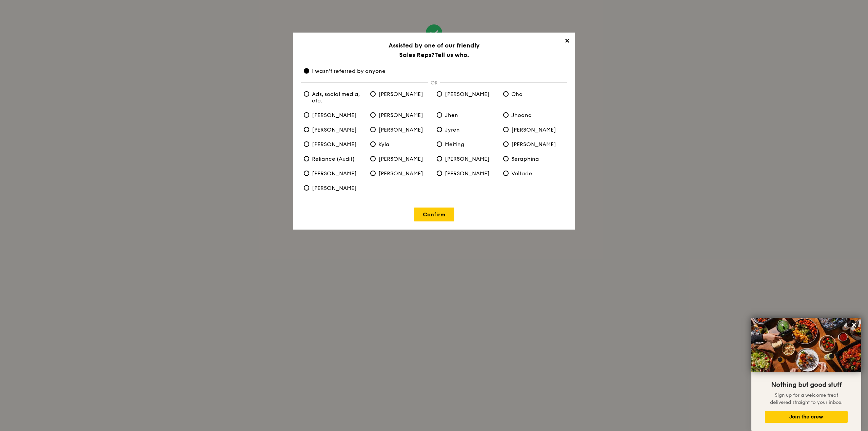
drag, startPoint x: 459, startPoint y: 68, endPoint x: 433, endPoint y: 67, distance: 25.8
drag, startPoint x: 433, startPoint y: 67, endPoint x: 400, endPoint y: 68, distance: 33.6
click at [400, 68] on label "I wasn't referred by anyone" at bounding box center [434, 71] width 266 height 6
click at [309, 68] on anyone "I wasn't referred by anyone" at bounding box center [306, 70] width 5 height 5
click at [426, 212] on link "Confirm" at bounding box center [434, 214] width 40 height 14
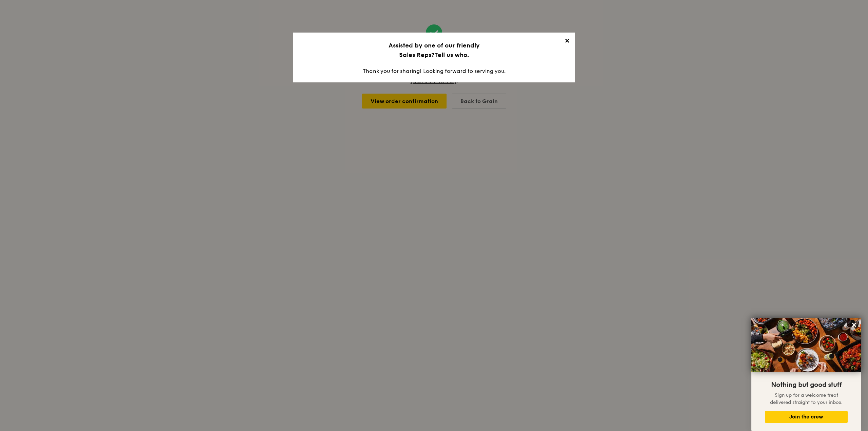
click at [566, 42] on span "✕" at bounding box center [566, 41] width 9 height 9
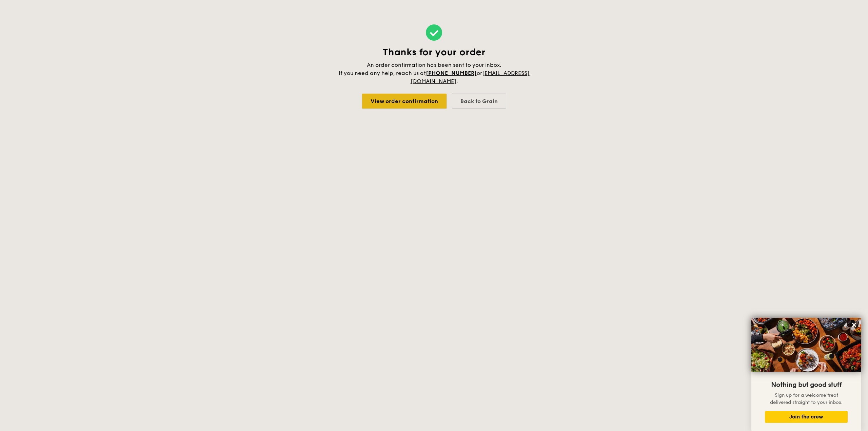
click at [393, 103] on link "View order confirmation" at bounding box center [404, 101] width 84 height 15
click at [488, 96] on div "Back to Grain" at bounding box center [479, 101] width 54 height 15
select select
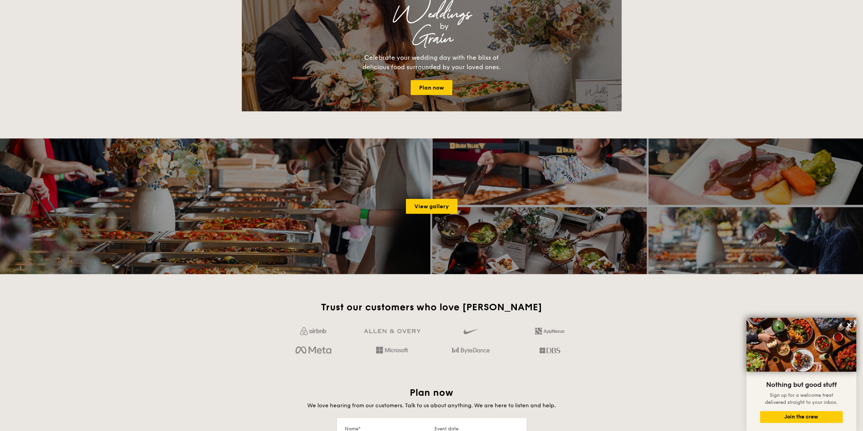
scroll to position [780, 0]
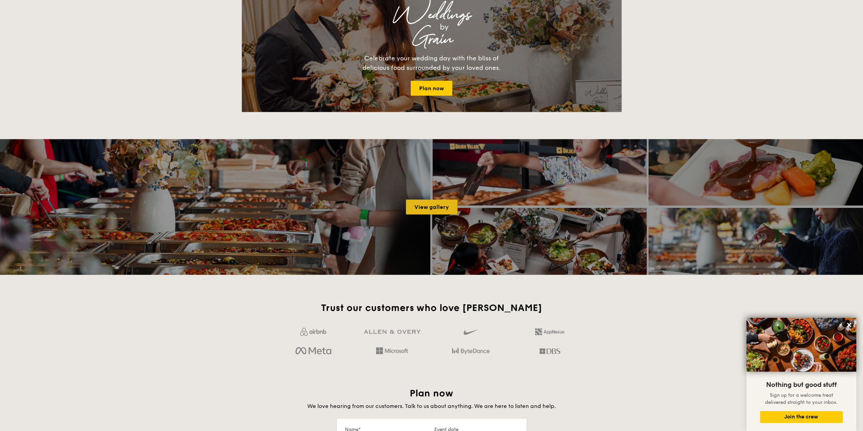
click at [433, 212] on link "View gallery" at bounding box center [432, 206] width 52 height 15
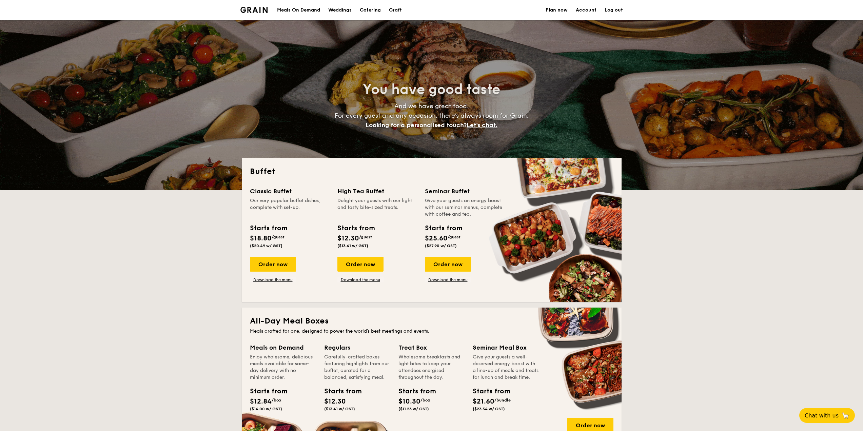
select select
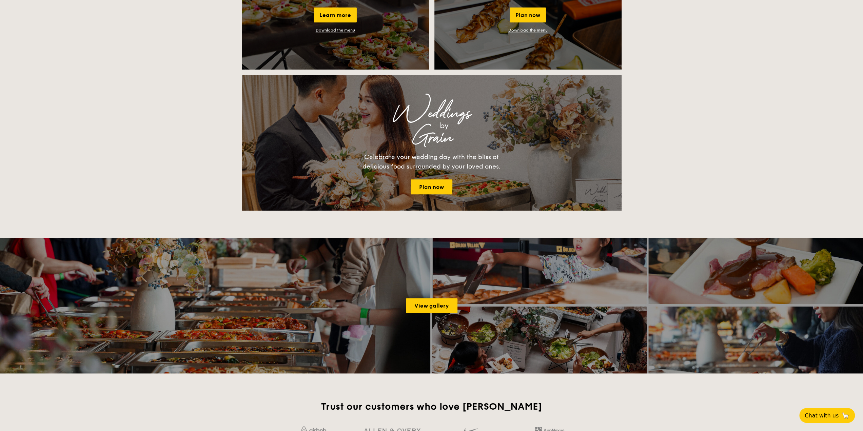
scroll to position [712, 0]
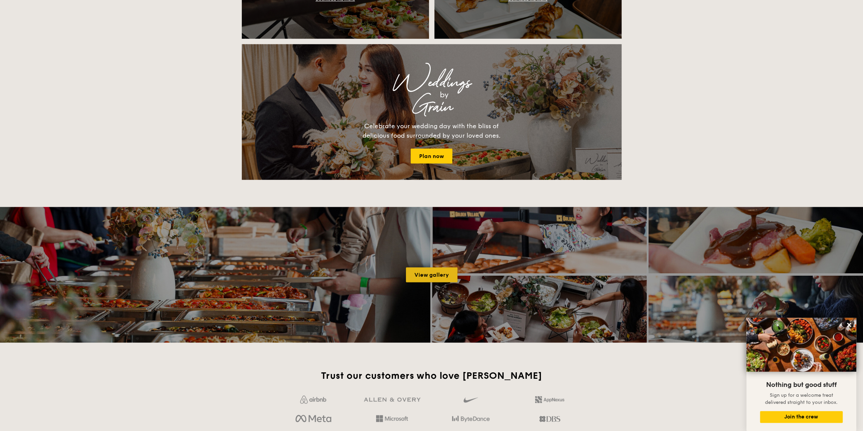
click at [411, 278] on link "View gallery" at bounding box center [432, 274] width 52 height 15
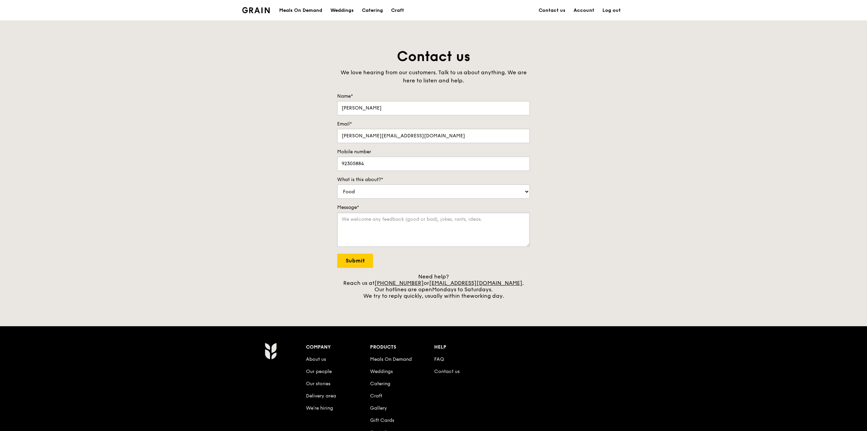
click at [443, 233] on textarea "Message*" at bounding box center [433, 229] width 193 height 35
click at [441, 190] on select "Food Service Billing/Payment Catering Others" at bounding box center [433, 191] width 193 height 14
click at [431, 262] on form "Name* Carmen Email* chester.cwm@gmail.com Mobile number 92305884 What is this a…" at bounding box center [433, 180] width 193 height 175
click at [420, 223] on textarea "he" at bounding box center [433, 229] width 193 height 35
type textarea "hello, we ordered mini buffet for 15 pax, does it include any set up? if yes co…"
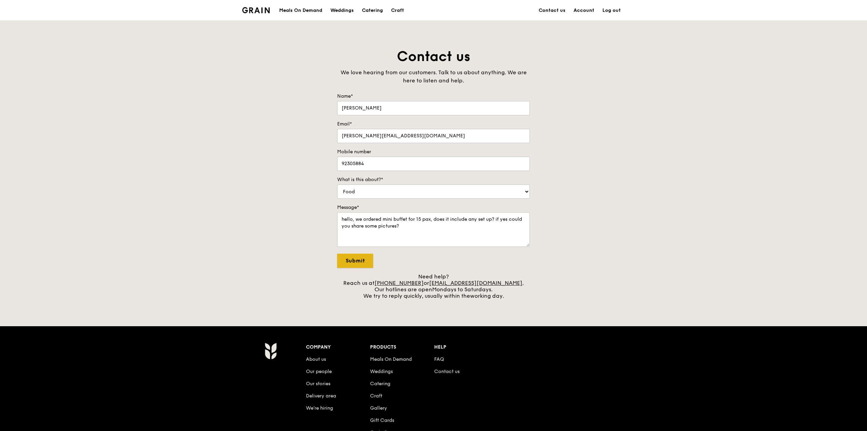
click at [370, 259] on input "Submit" at bounding box center [355, 261] width 36 height 14
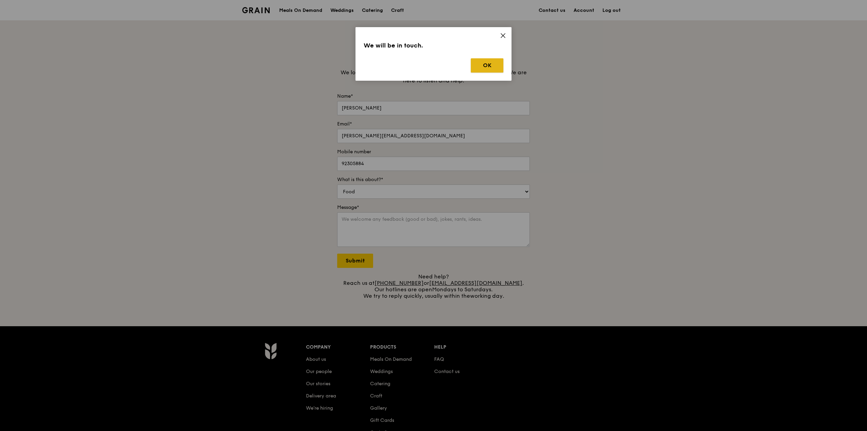
click at [500, 72] on button "OK" at bounding box center [487, 65] width 33 height 14
